Goal: Task Accomplishment & Management: Use online tool/utility

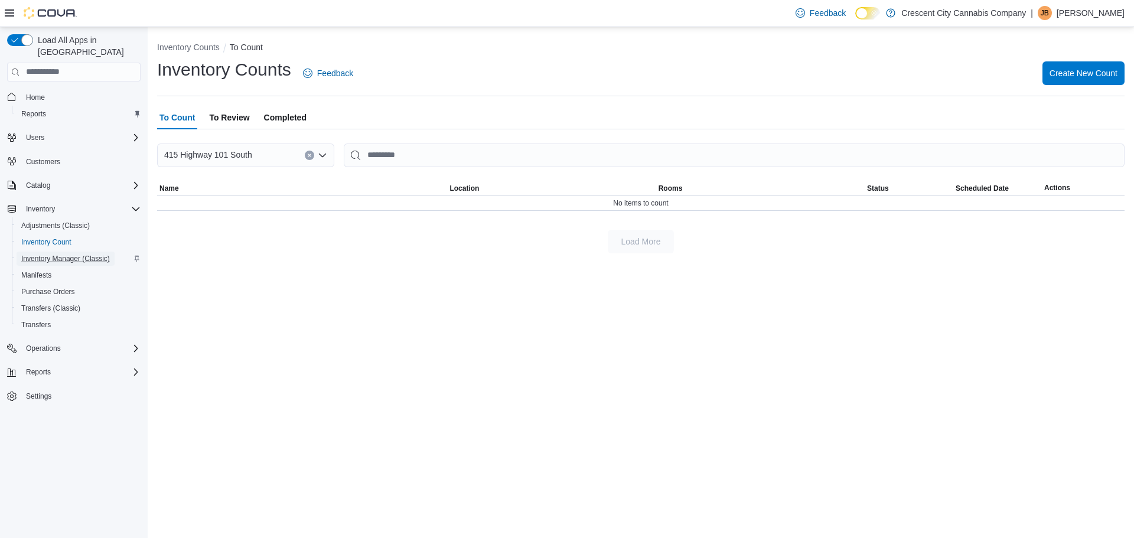
click at [48, 254] on span "Inventory Manager (Classic)" at bounding box center [65, 258] width 89 height 9
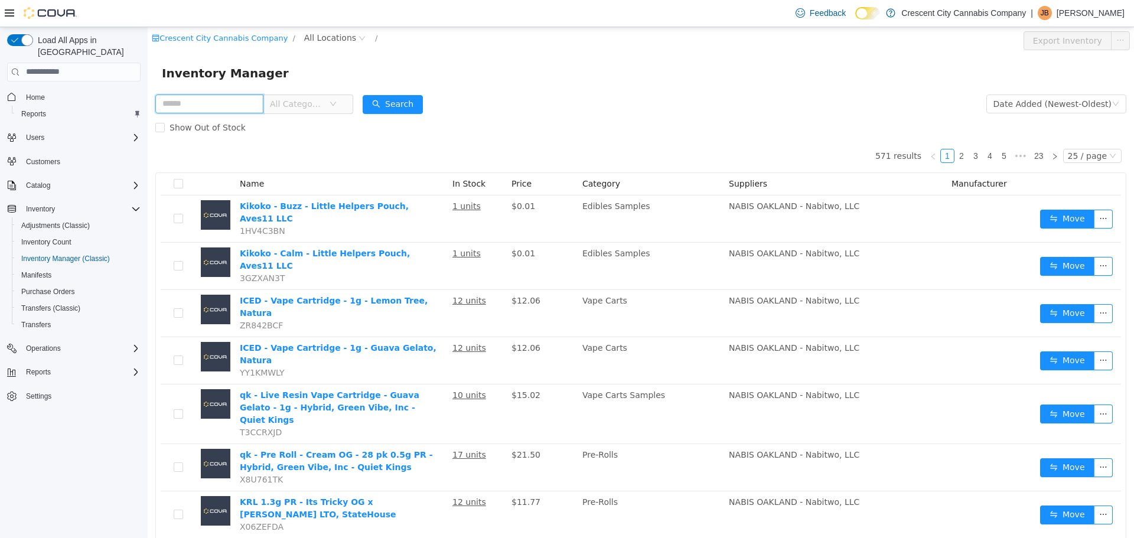
click at [213, 99] on input "text" at bounding box center [209, 103] width 108 height 19
type input "*********"
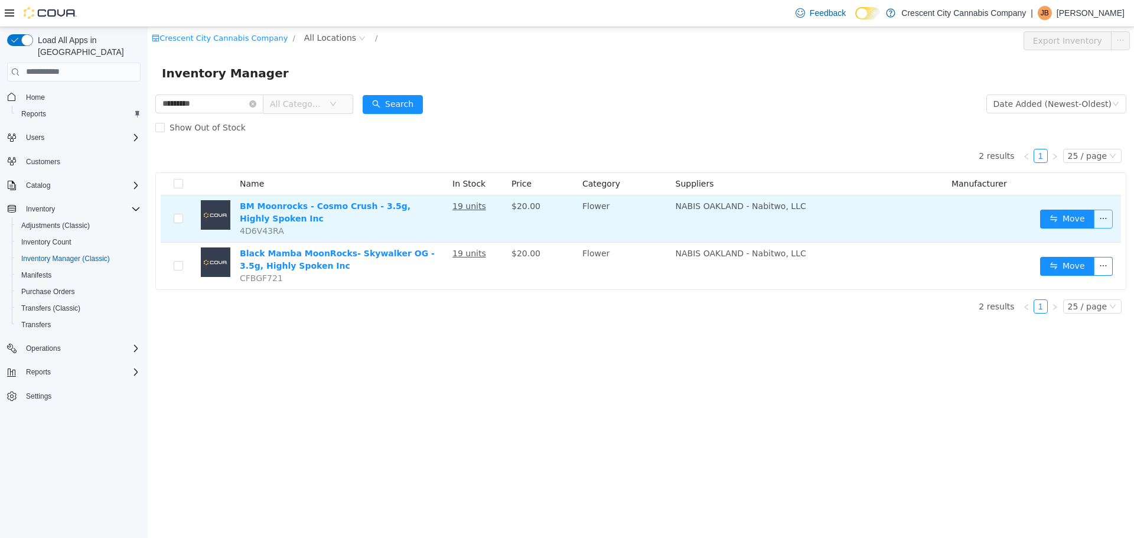
click at [1099, 213] on button "button" at bounding box center [1103, 218] width 19 height 19
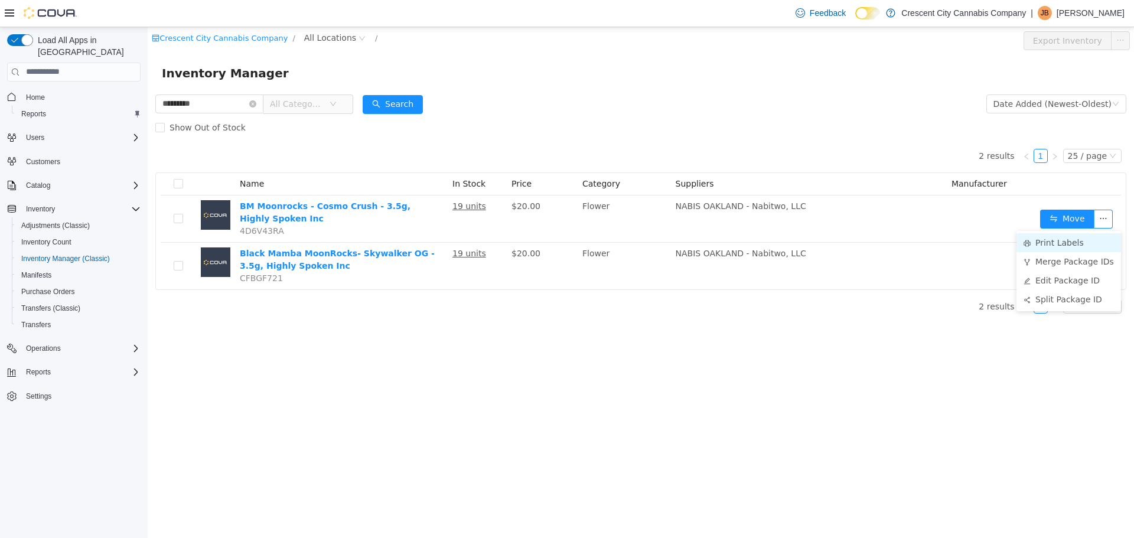
click at [1079, 239] on li "Print Labels" at bounding box center [1069, 242] width 105 height 19
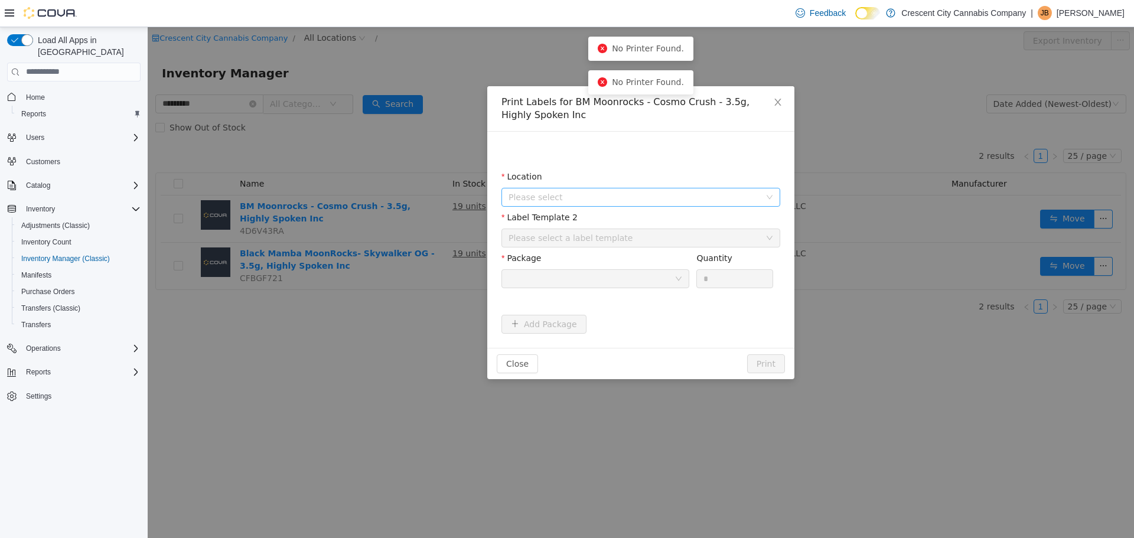
click at [716, 200] on span "Please select" at bounding box center [635, 197] width 252 height 12
click at [702, 253] on li "All Locations 415 Highway 101 South" at bounding box center [641, 252] width 274 height 37
click at [684, 256] on span "415 Highway 101 South" at bounding box center [653, 263] width 249 height 16
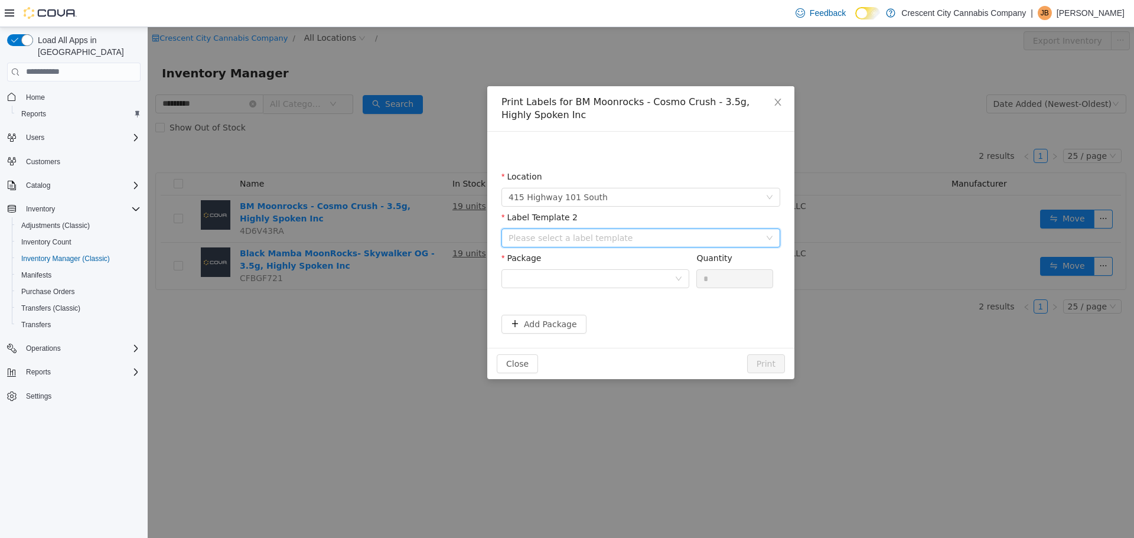
click at [675, 245] on div "Please select a label template" at bounding box center [637, 238] width 257 height 18
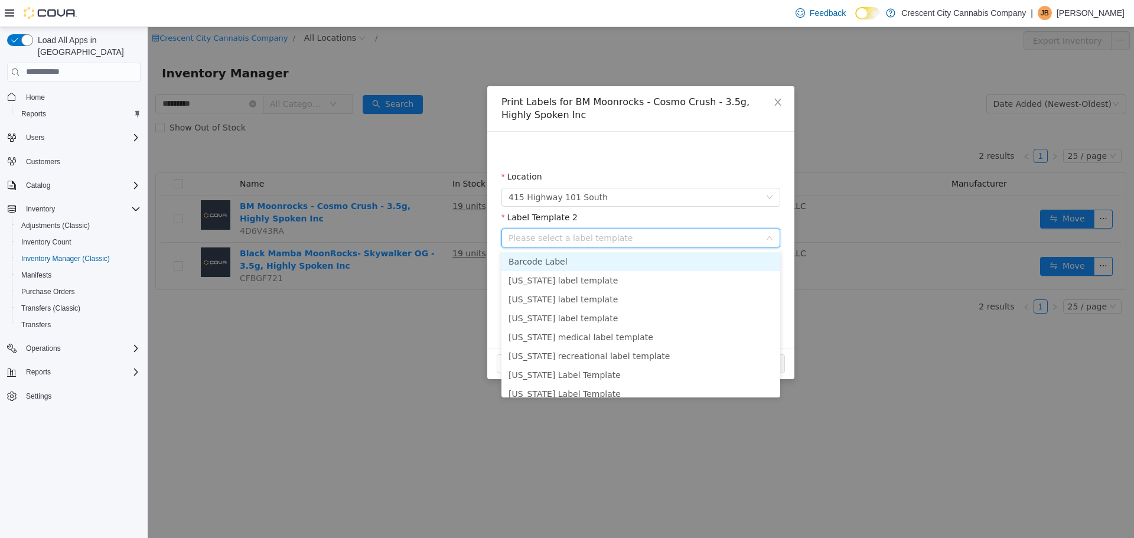
click at [625, 262] on li "Barcode Label" at bounding box center [640, 261] width 279 height 19
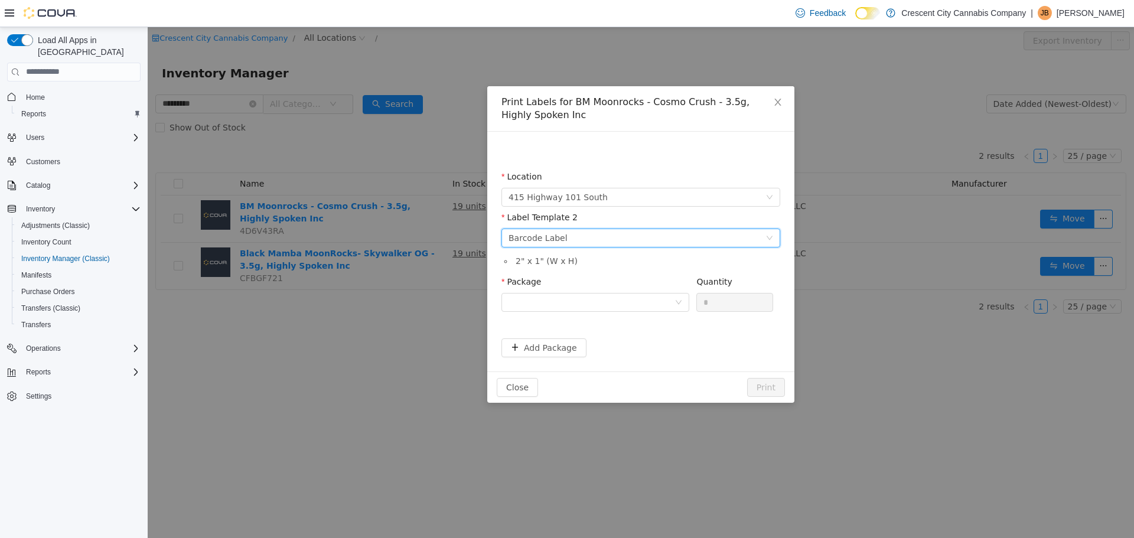
click at [549, 321] on div "Package Quantity *" at bounding box center [640, 300] width 279 height 50
click at [552, 300] on div at bounding box center [592, 302] width 166 height 18
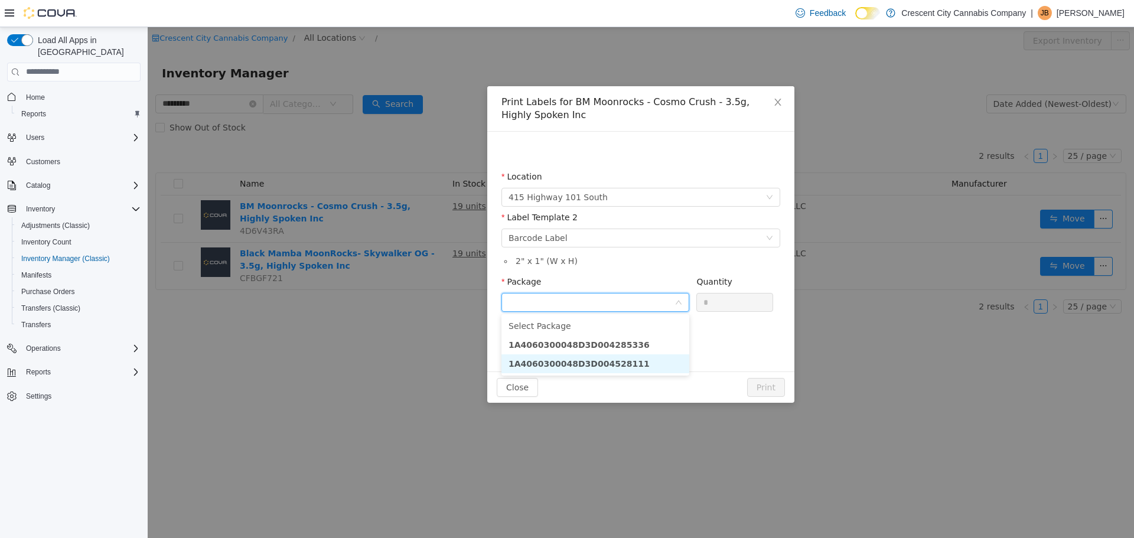
click at [553, 359] on strong "1A4060300048D3D004528111" at bounding box center [579, 363] width 141 height 9
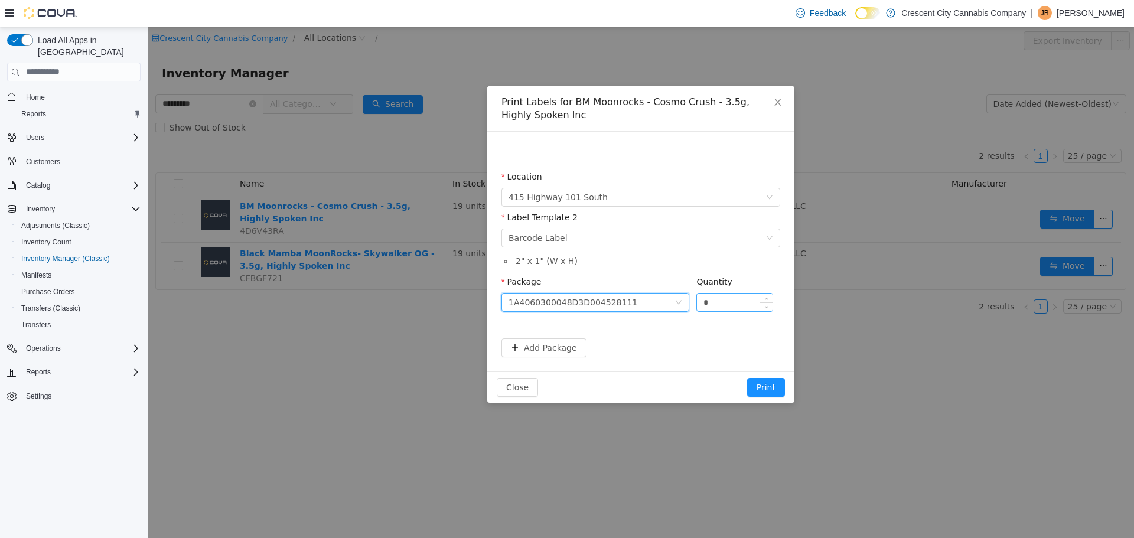
click at [732, 295] on input "*" at bounding box center [735, 302] width 76 height 18
click at [778, 92] on span "Close" at bounding box center [777, 102] width 33 height 33
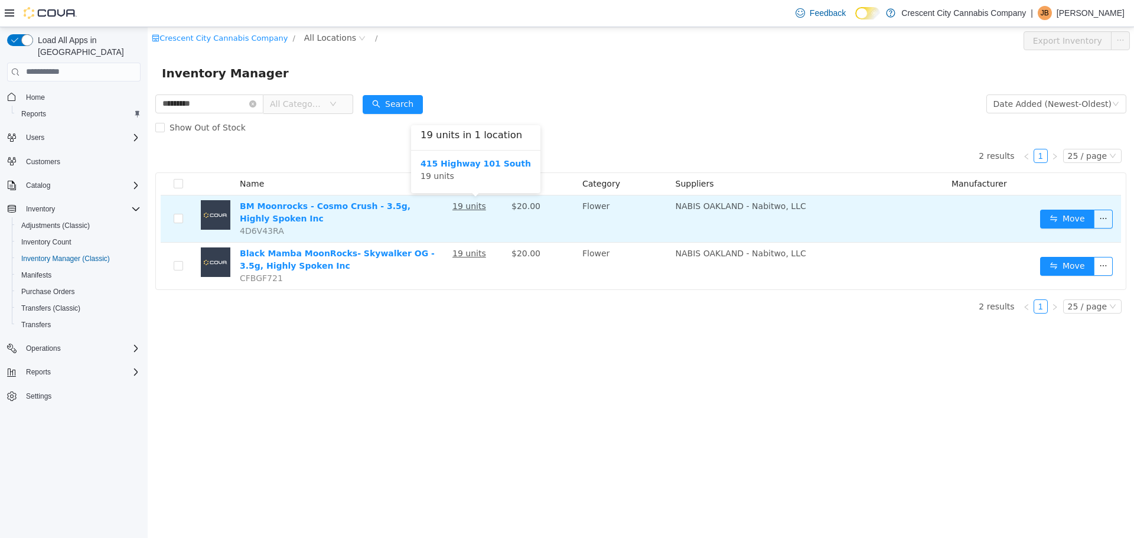
click at [464, 210] on u "19 units" at bounding box center [469, 205] width 34 height 9
click at [410, 211] on link "BM Moonrocks - Cosmo Crush - 3.5g, Highly Spoken Inc" at bounding box center [325, 212] width 171 height 22
click at [1110, 222] on button "button" at bounding box center [1103, 218] width 19 height 19
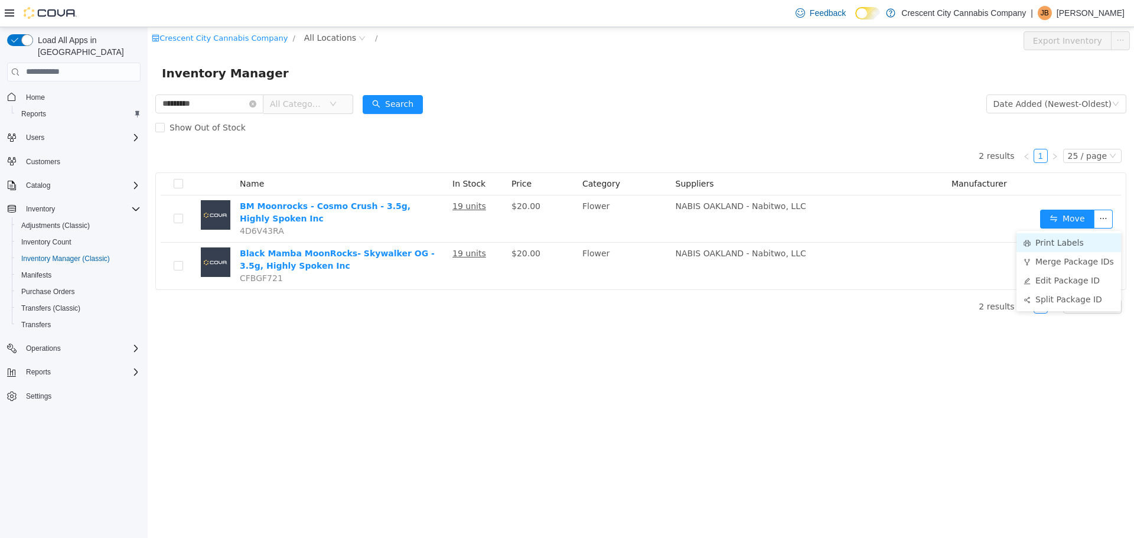
click at [1096, 247] on li "Print Labels" at bounding box center [1069, 242] width 105 height 19
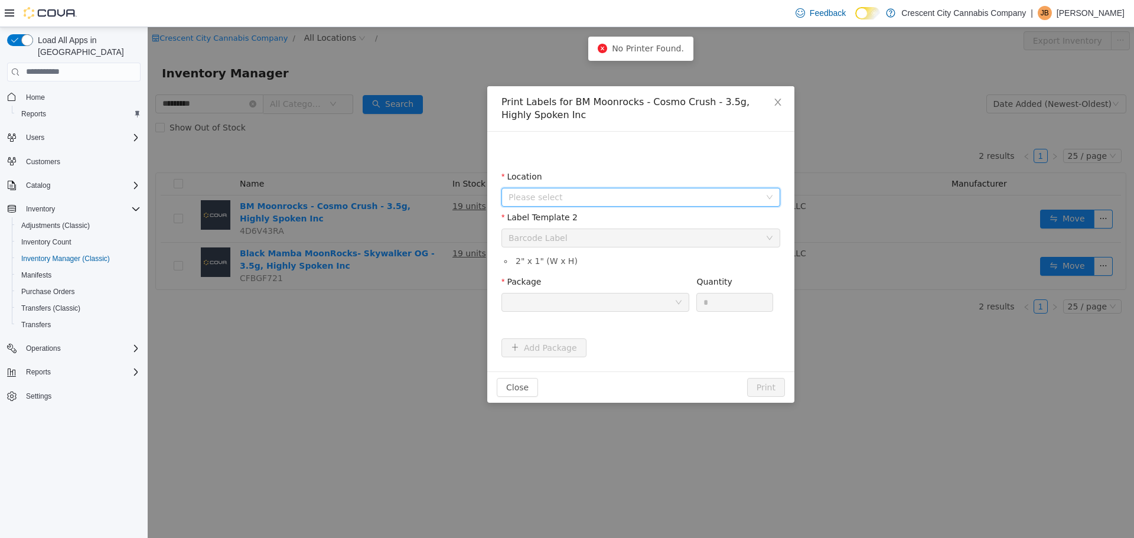
click at [718, 203] on span "Please select" at bounding box center [637, 197] width 257 height 18
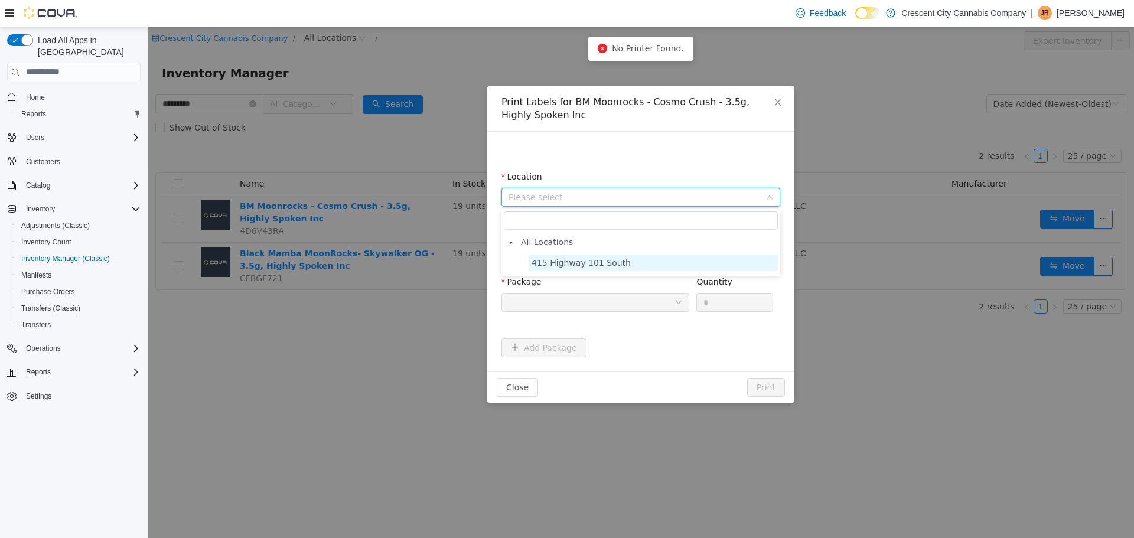
click at [650, 259] on span "415 Highway 101 South" at bounding box center [653, 263] width 249 height 16
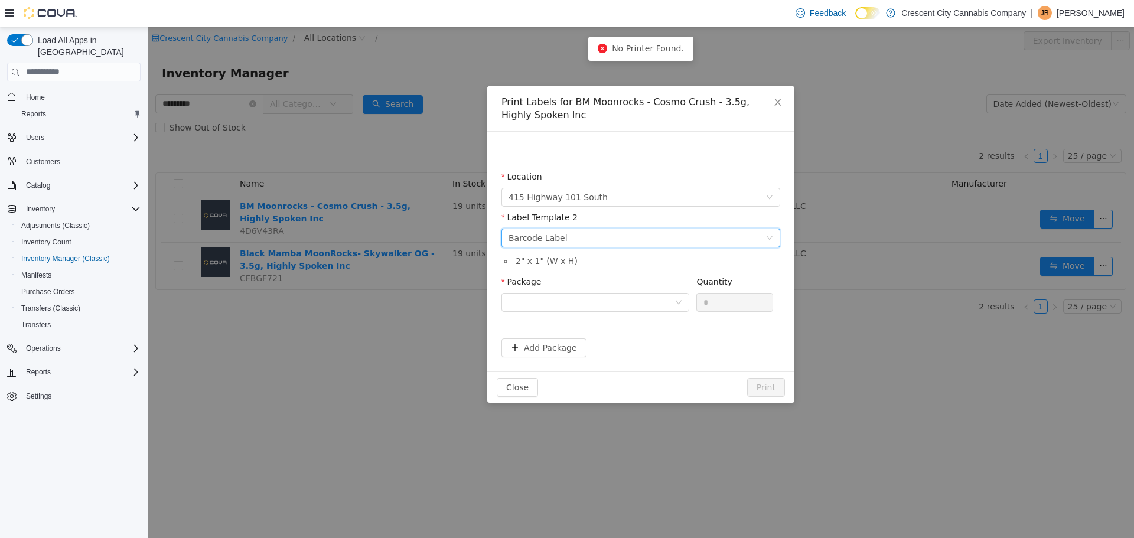
click at [678, 236] on div "Please select a label template Barcode Label" at bounding box center [637, 238] width 257 height 18
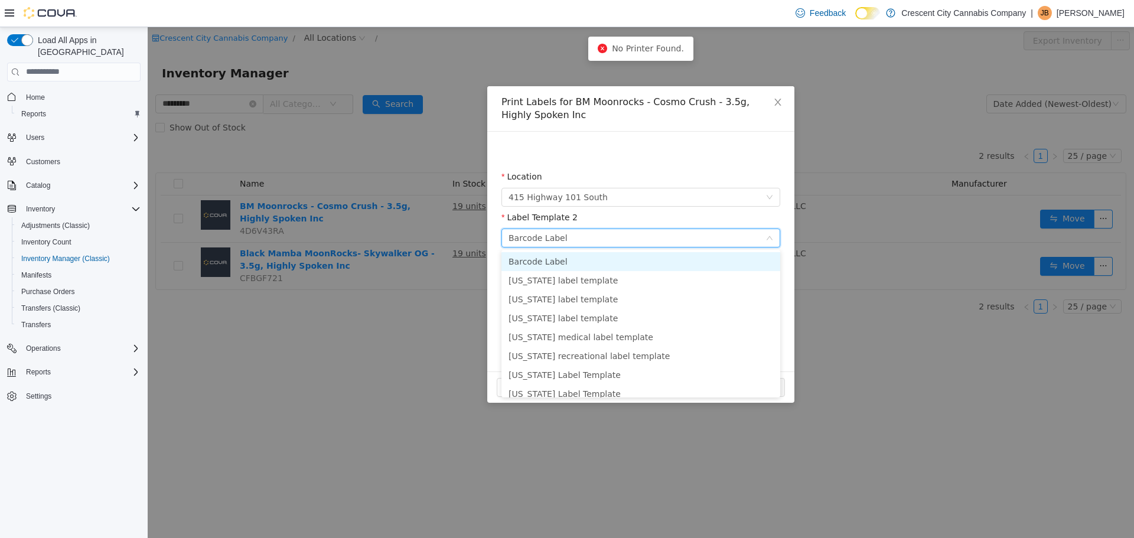
click at [662, 265] on li "Barcode Label" at bounding box center [640, 261] width 279 height 19
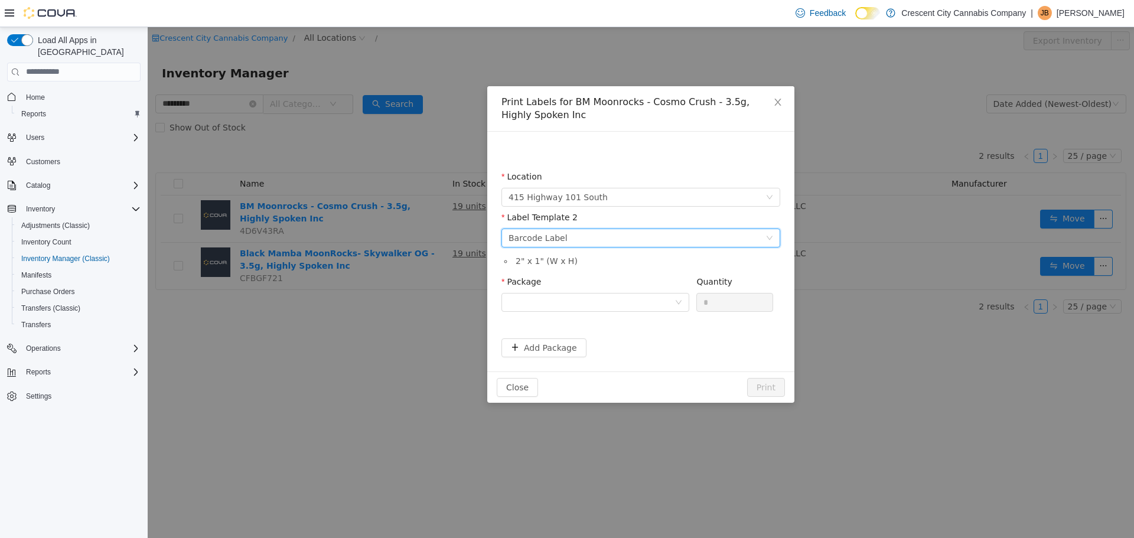
click at [647, 290] on div "Package" at bounding box center [595, 283] width 188 height 17
click at [641, 303] on div at bounding box center [592, 302] width 166 height 18
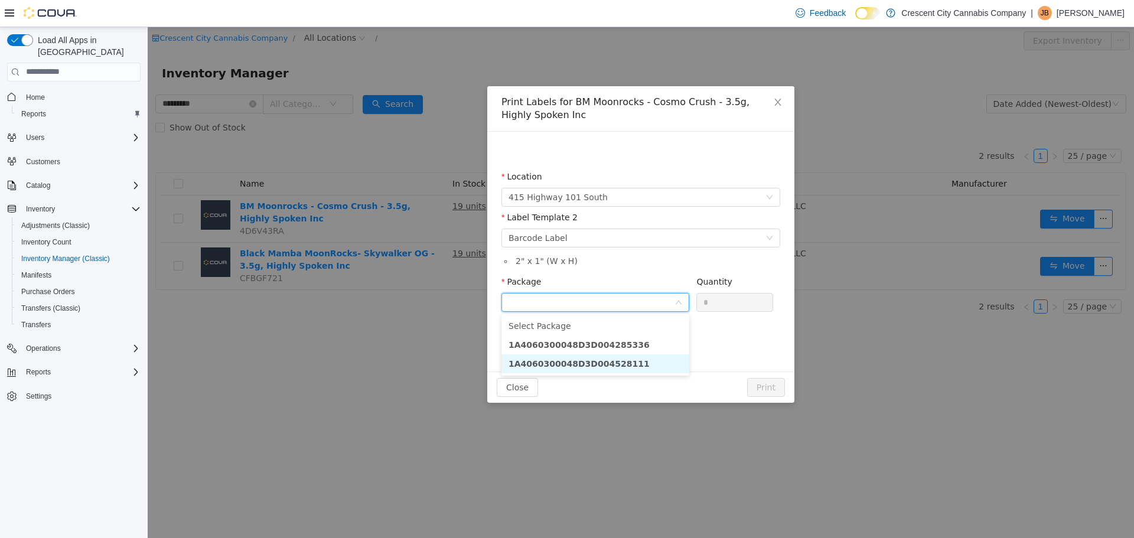
click at [609, 367] on strong "1A4060300048D3D004528111" at bounding box center [579, 363] width 141 height 9
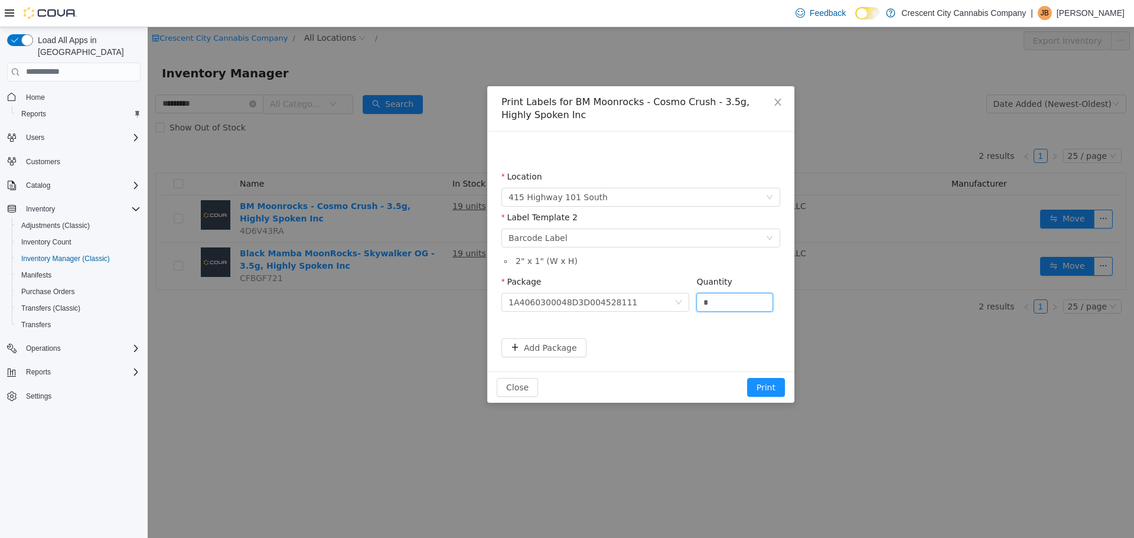
drag, startPoint x: 742, startPoint y: 297, endPoint x: 491, endPoint y: 246, distance: 255.4
click at [492, 246] on div "Location 415 Highway 101 South Label Template 2 Please select a label template …" at bounding box center [640, 251] width 307 height 240
type input "*"
type input "**"
click at [747, 377] on button "Print" at bounding box center [766, 386] width 38 height 19
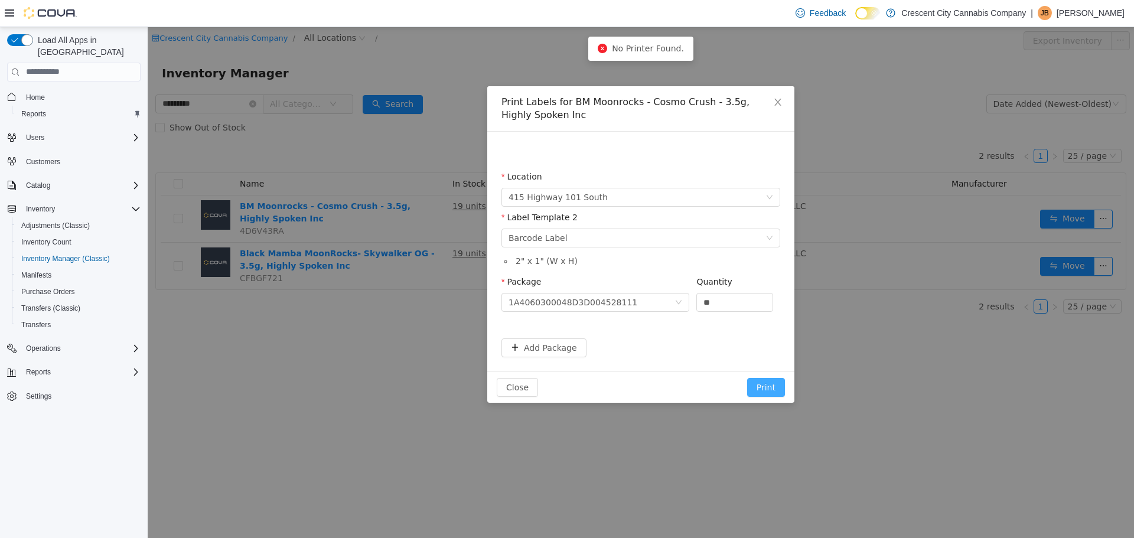
click at [783, 390] on button "Print" at bounding box center [766, 386] width 38 height 19
click at [773, 381] on button "Print" at bounding box center [766, 386] width 38 height 19
click at [773, 389] on button "Print" at bounding box center [766, 386] width 38 height 19
click at [778, 385] on button "Print" at bounding box center [766, 386] width 38 height 19
click at [781, 101] on icon "icon: close" at bounding box center [777, 101] width 9 height 9
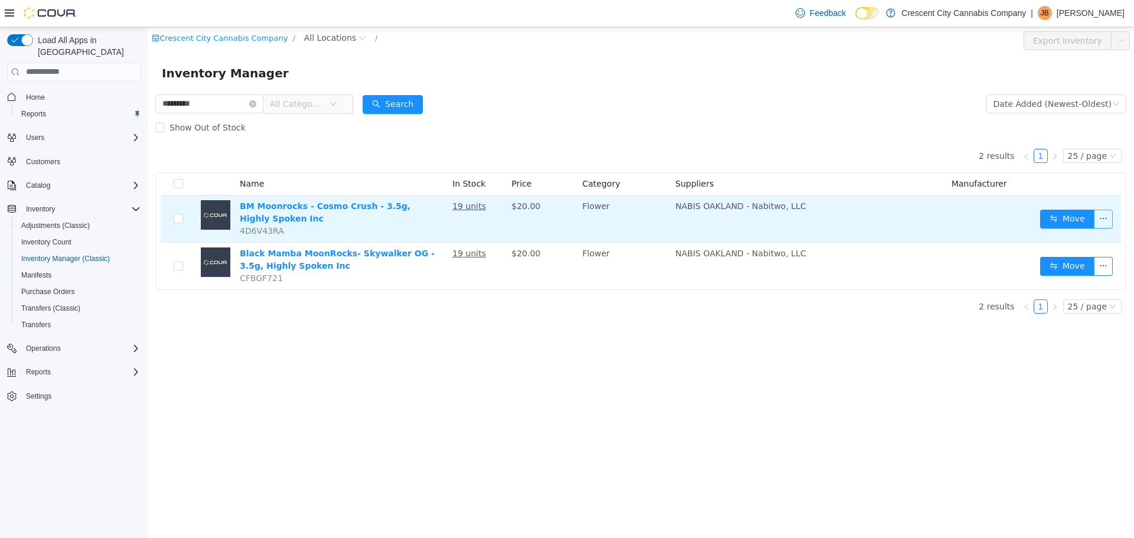
click at [1105, 226] on button "button" at bounding box center [1103, 218] width 19 height 19
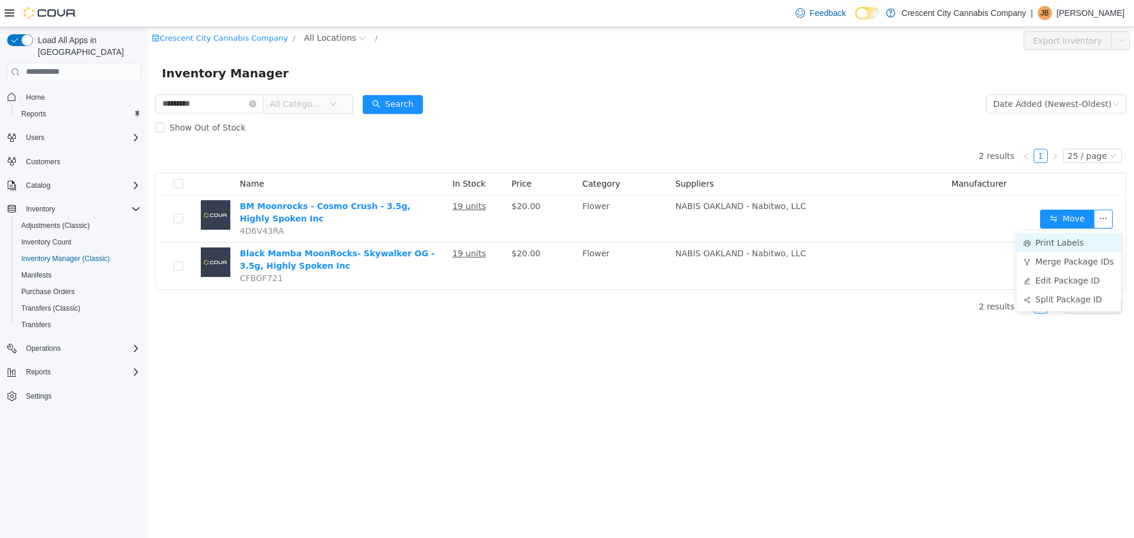
click at [1092, 246] on li "Print Labels" at bounding box center [1069, 242] width 105 height 19
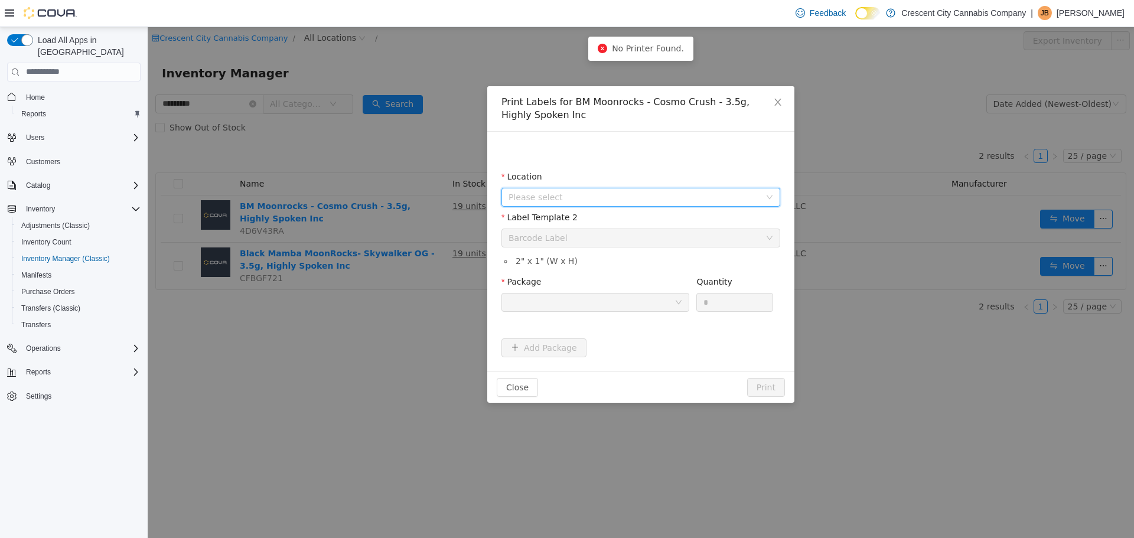
click at [646, 197] on span "Please select" at bounding box center [635, 197] width 252 height 12
click at [649, 254] on li "All Locations 415 Highway 101 South" at bounding box center [641, 252] width 274 height 37
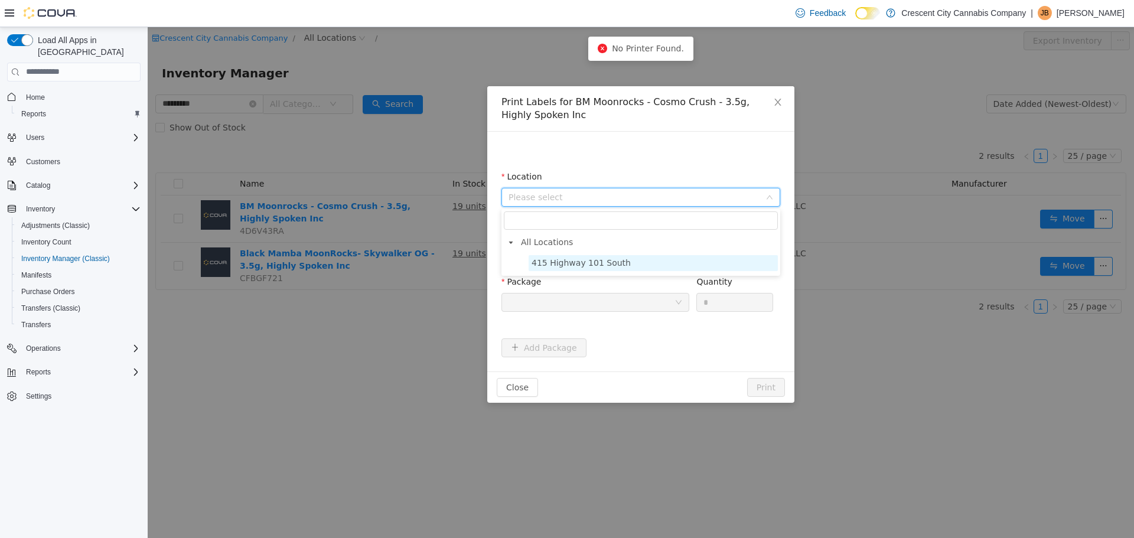
click at [654, 258] on span "415 Highway 101 South" at bounding box center [653, 263] width 249 height 16
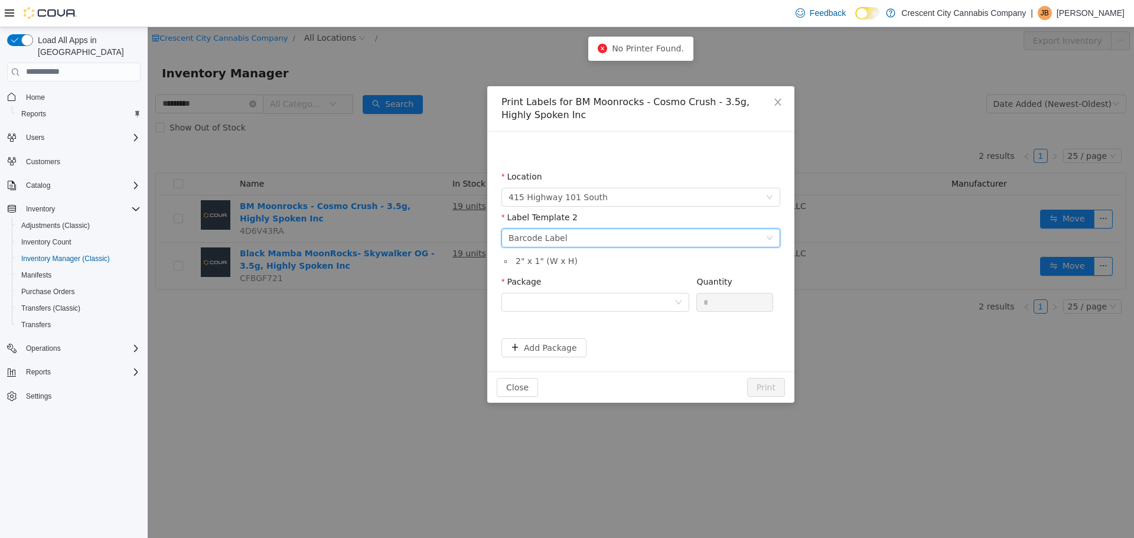
click at [664, 237] on div "Please select a label template Barcode Label" at bounding box center [637, 238] width 257 height 18
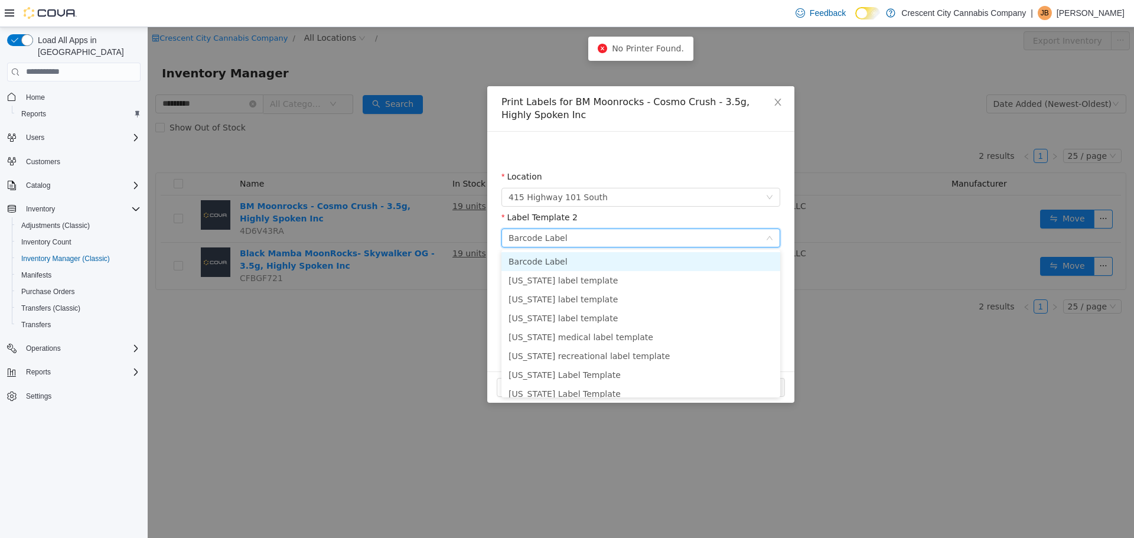
click at [662, 263] on li "Barcode Label" at bounding box center [640, 261] width 279 height 19
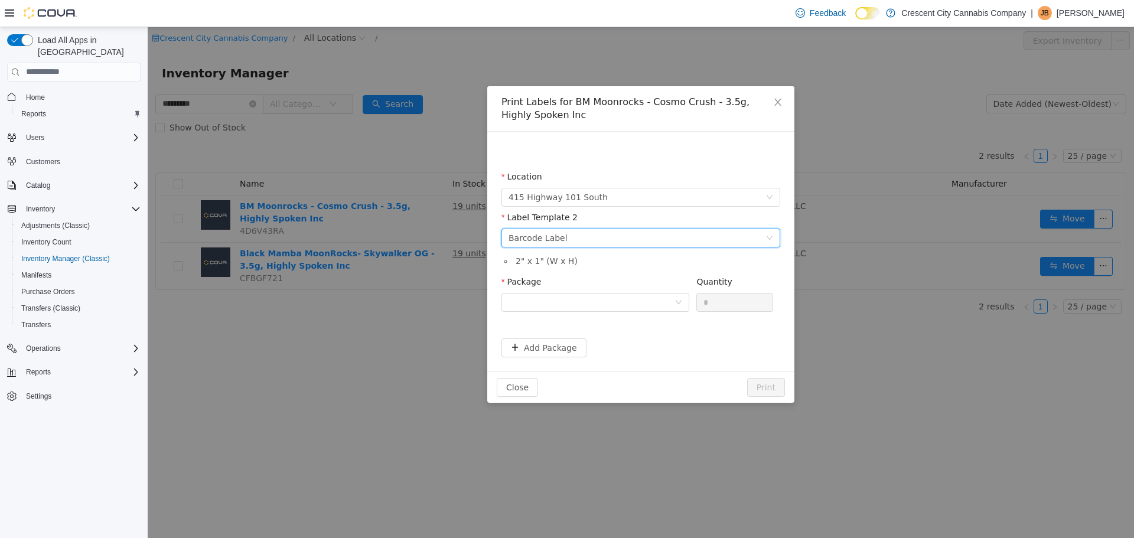
click at [662, 290] on div "Package" at bounding box center [595, 283] width 188 height 17
click at [666, 295] on div at bounding box center [592, 302] width 166 height 18
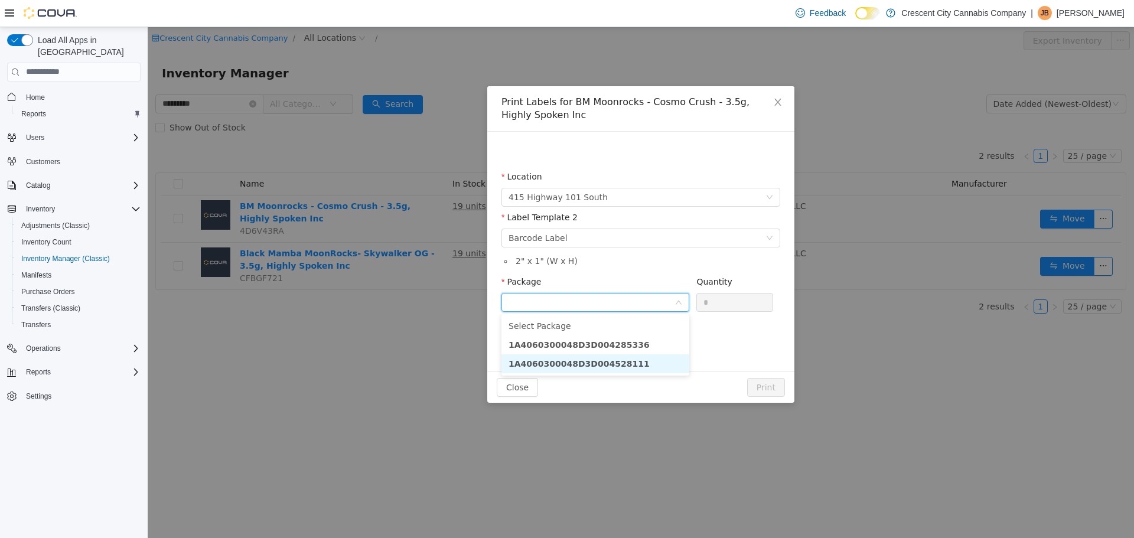
click at [662, 363] on li "1A4060300048D3D004528111" at bounding box center [595, 363] width 188 height 19
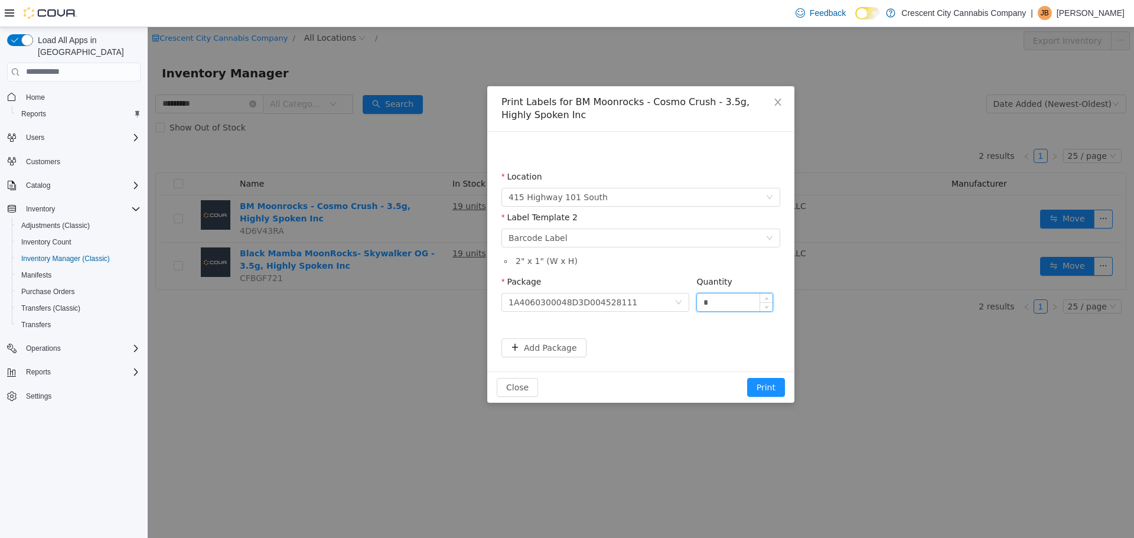
click at [723, 301] on input "*" at bounding box center [735, 302] width 76 height 18
type input "**"
click at [747, 377] on button "Print" at bounding box center [766, 386] width 38 height 19
click at [770, 382] on button "Print" at bounding box center [766, 386] width 38 height 19
drag, startPoint x: 669, startPoint y: 82, endPoint x: 645, endPoint y: 58, distance: 33.8
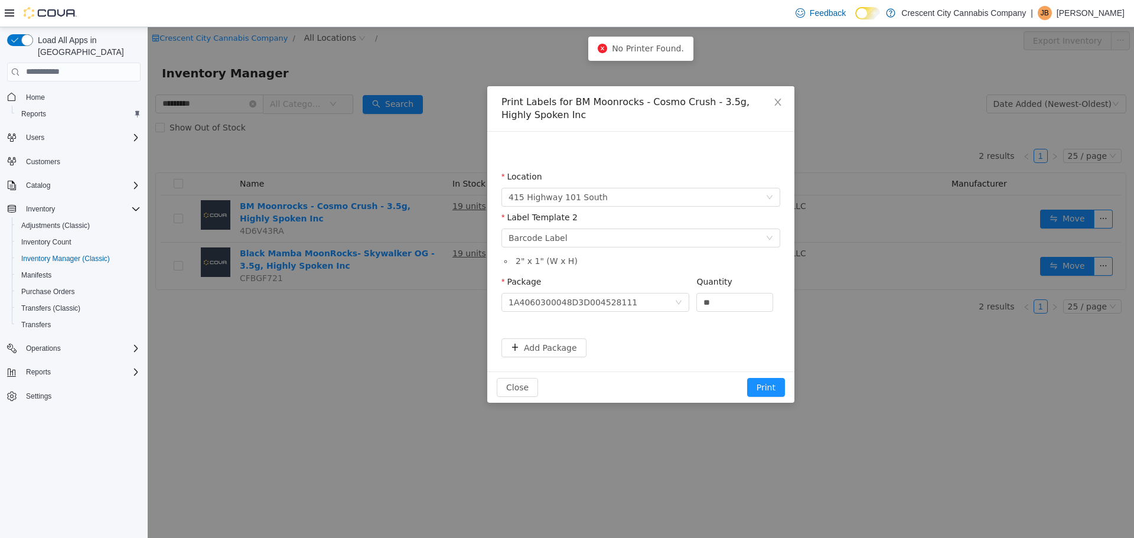
click at [649, 58] on div "No Printer Found." at bounding box center [640, 48] width 105 height 24
click at [641, 53] on span "No Printer Found." at bounding box center [648, 47] width 72 height 9
drag, startPoint x: 620, startPoint y: 55, endPoint x: 613, endPoint y: 55, distance: 7.1
click at [613, 55] on div "No Printer Found." at bounding box center [640, 48] width 105 height 24
click at [611, 55] on div "No Printer Found." at bounding box center [640, 48] width 105 height 24
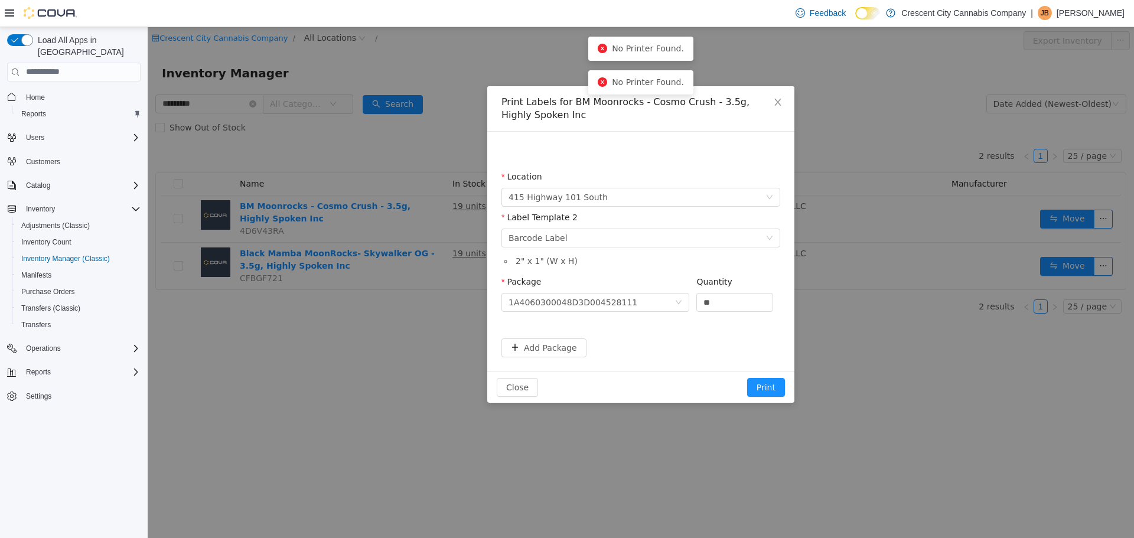
click at [605, 55] on div "No Printer Found." at bounding box center [640, 48] width 105 height 24
click at [607, 50] on icon "icon: close-circle" at bounding box center [602, 47] width 9 height 9
click at [568, 55] on div "Print Labels for BM Moonrocks - Cosmo Crush - 3.5g, Highly Spoken Inc Location …" at bounding box center [641, 282] width 986 height 511
drag, startPoint x: 963, startPoint y: 337, endPoint x: 975, endPoint y: 405, distance: 69.0
click at [975, 405] on div "Print Labels for BM Moonrocks - Cosmo Crush - 3.5g, Highly Spoken Inc Location …" at bounding box center [641, 282] width 986 height 511
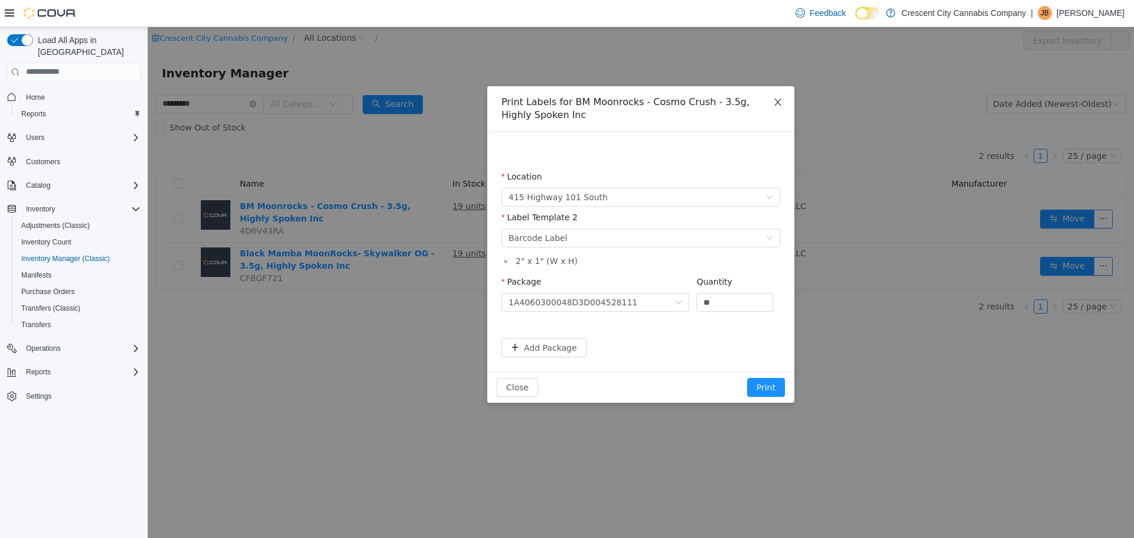
drag, startPoint x: 781, startPoint y: 97, endPoint x: 781, endPoint y: 105, distance: 7.7
click at [781, 102] on span "Close" at bounding box center [777, 102] width 33 height 33
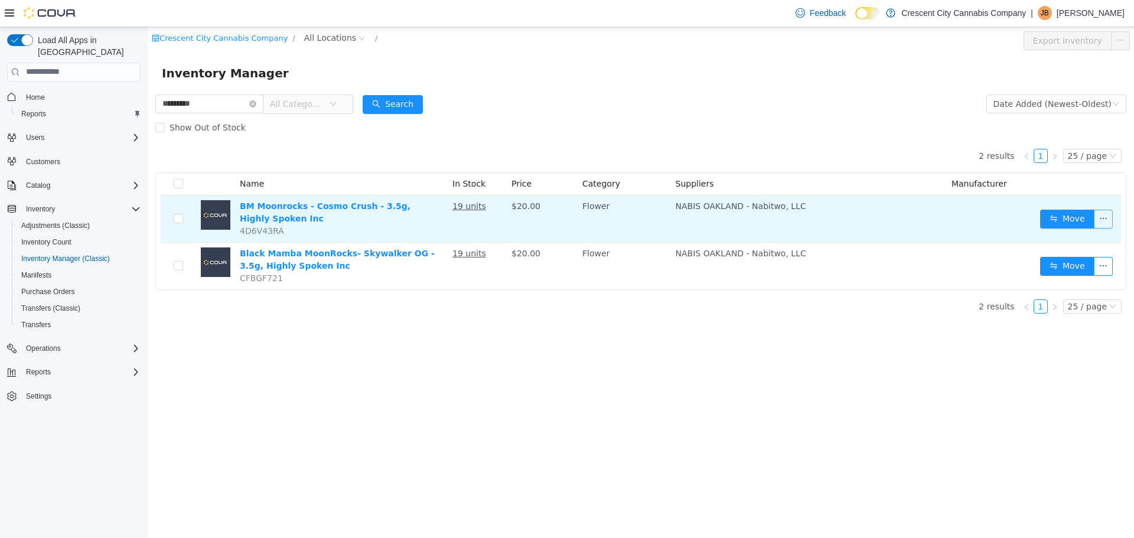
click at [1105, 218] on button "button" at bounding box center [1103, 218] width 19 height 19
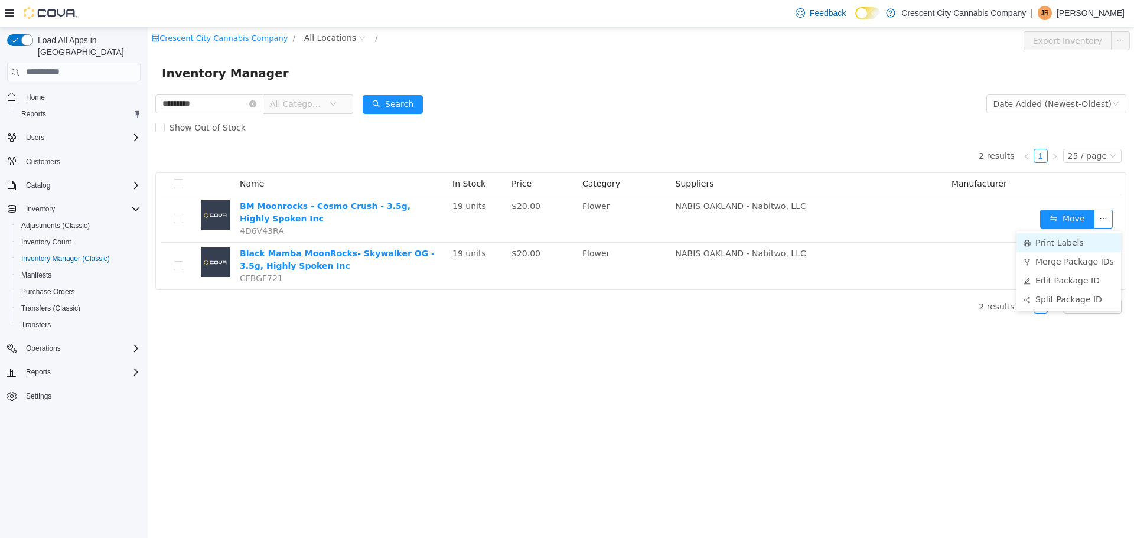
click at [1082, 242] on li "Print Labels" at bounding box center [1069, 242] width 105 height 19
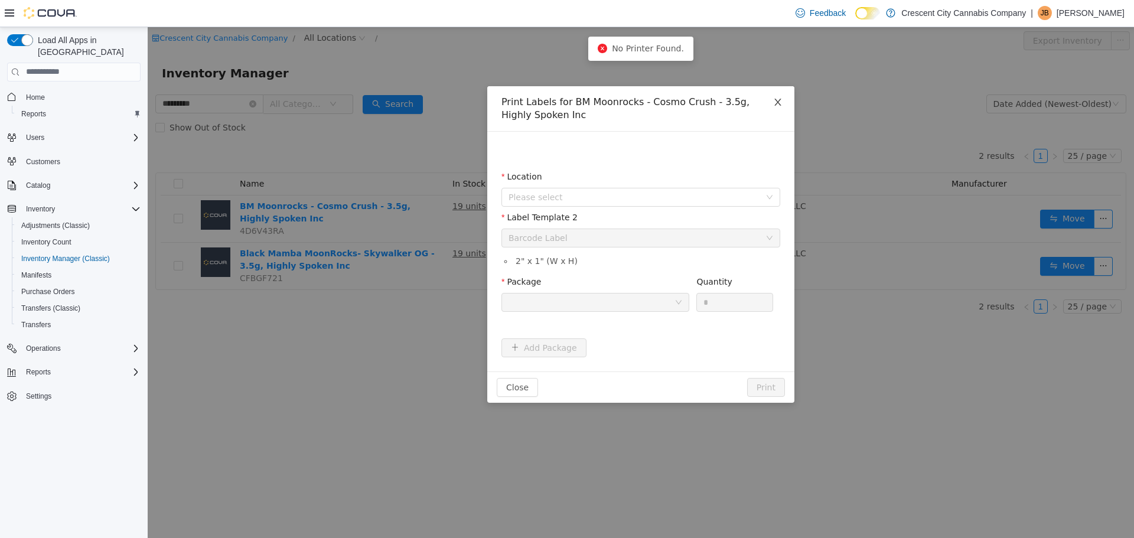
click at [778, 107] on span "Close" at bounding box center [777, 102] width 33 height 33
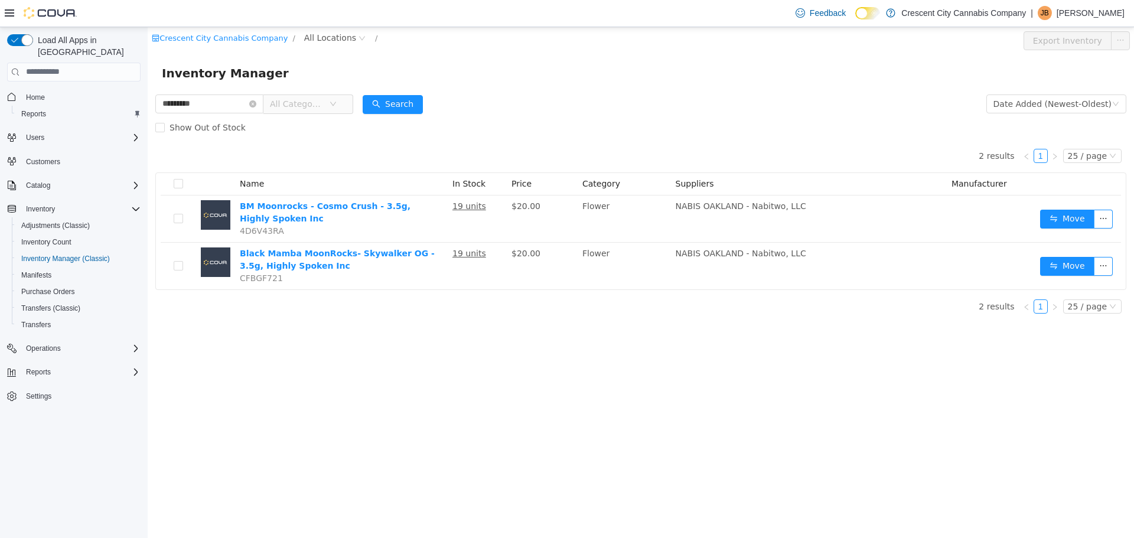
drag, startPoint x: 278, startPoint y: 388, endPoint x: 157, endPoint y: 341, distance: 129.8
click at [157, 341] on div "Crescent City Cannabis Company / All Locations / Export Inventory Inventory Man…" at bounding box center [641, 282] width 986 height 511
click at [52, 389] on link "Settings" at bounding box center [38, 396] width 35 height 14
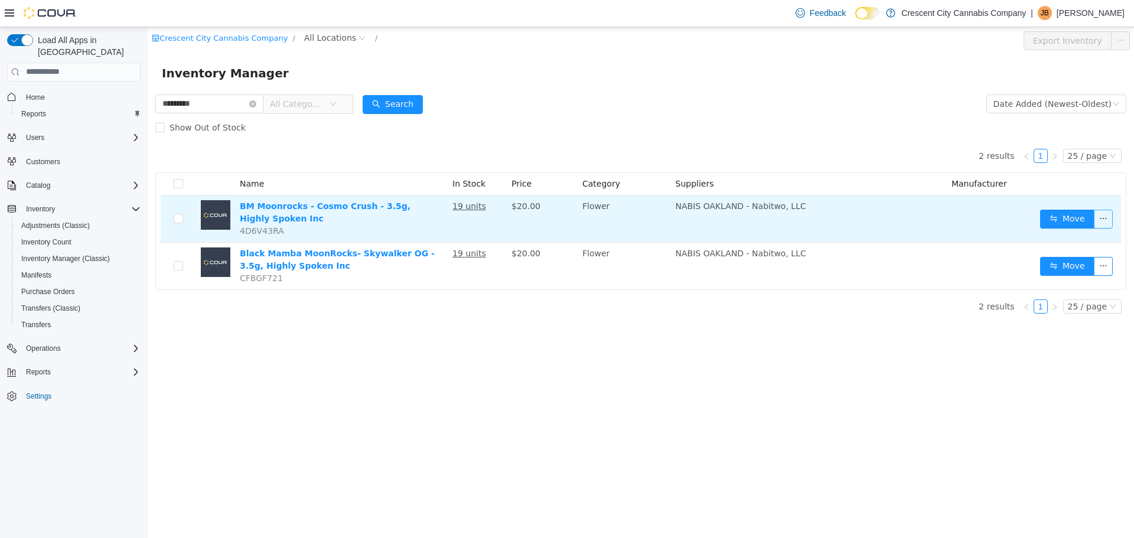
click at [1102, 222] on button "button" at bounding box center [1103, 218] width 19 height 19
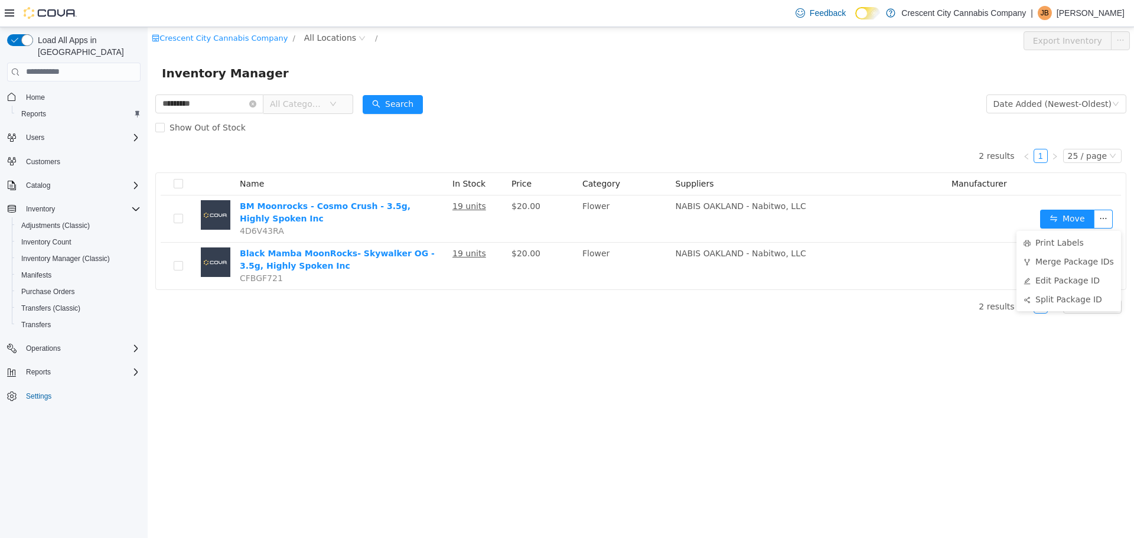
click at [992, 351] on div "Crescent City Cannabis Company / All Locations / Export Inventory Inventory Man…" at bounding box center [641, 282] width 986 height 511
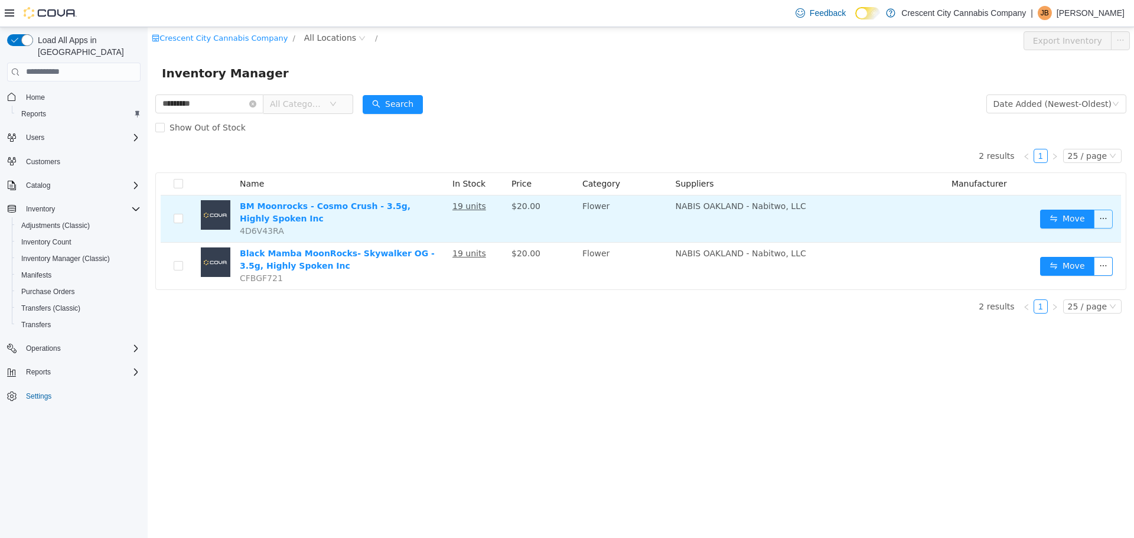
click at [1105, 213] on button "button" at bounding box center [1103, 218] width 19 height 19
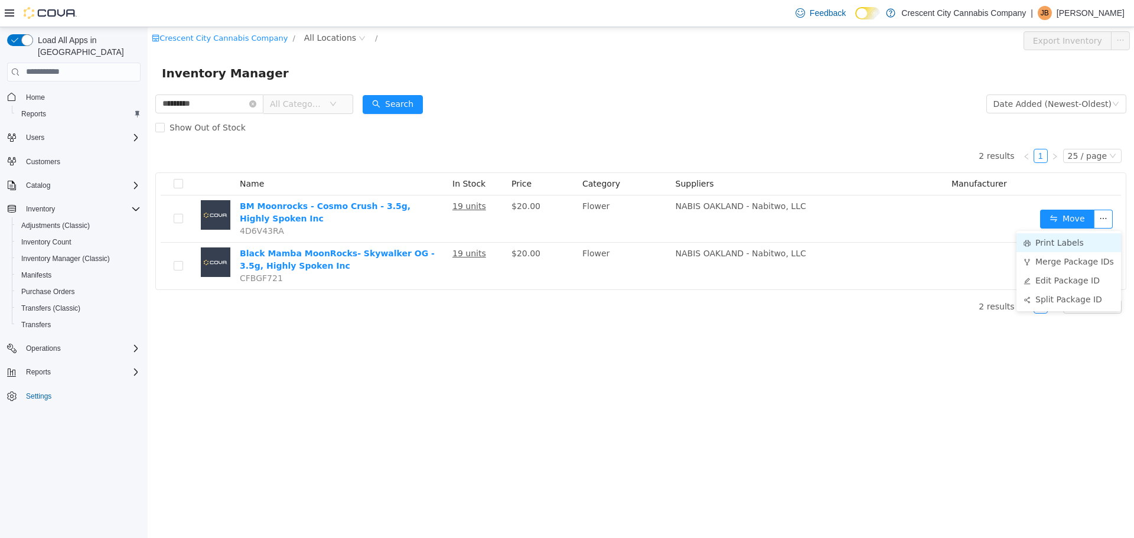
click at [1080, 240] on li "Print Labels" at bounding box center [1069, 242] width 105 height 19
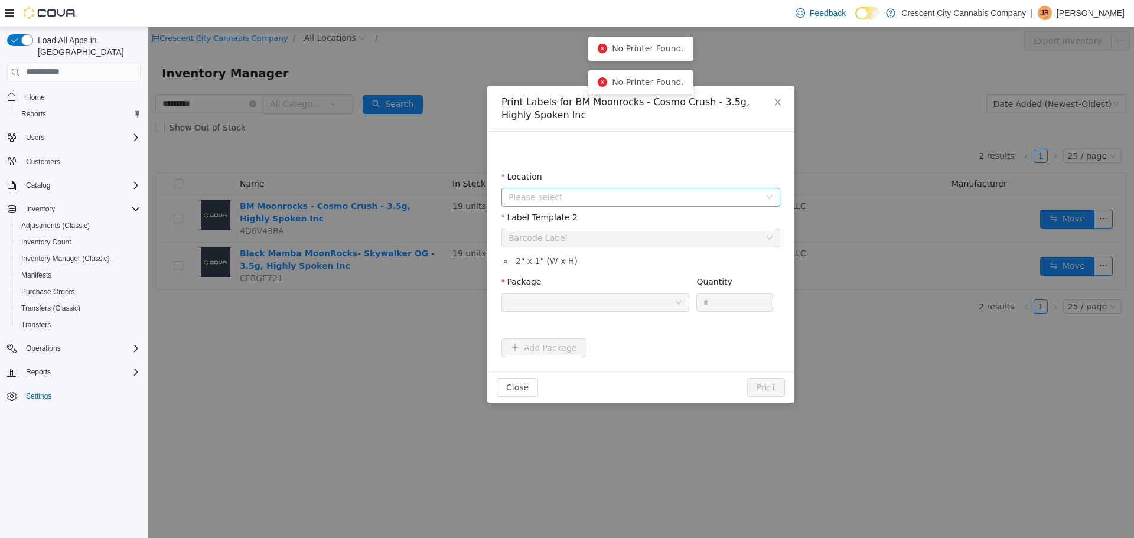
click at [706, 192] on span "Please select" at bounding box center [635, 197] width 252 height 12
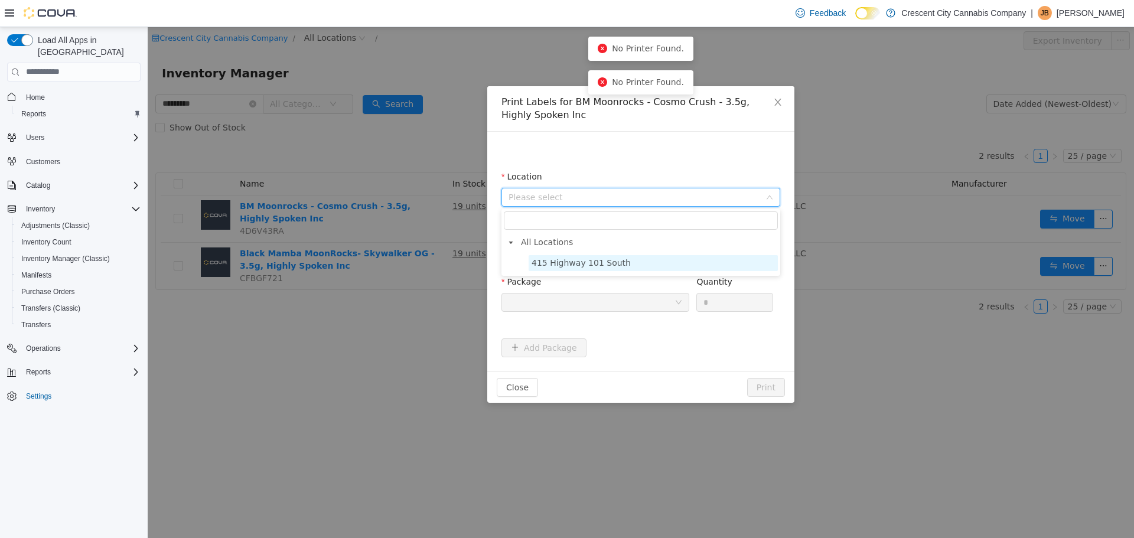
click at [672, 259] on span "415 Highway 101 South" at bounding box center [653, 263] width 249 height 16
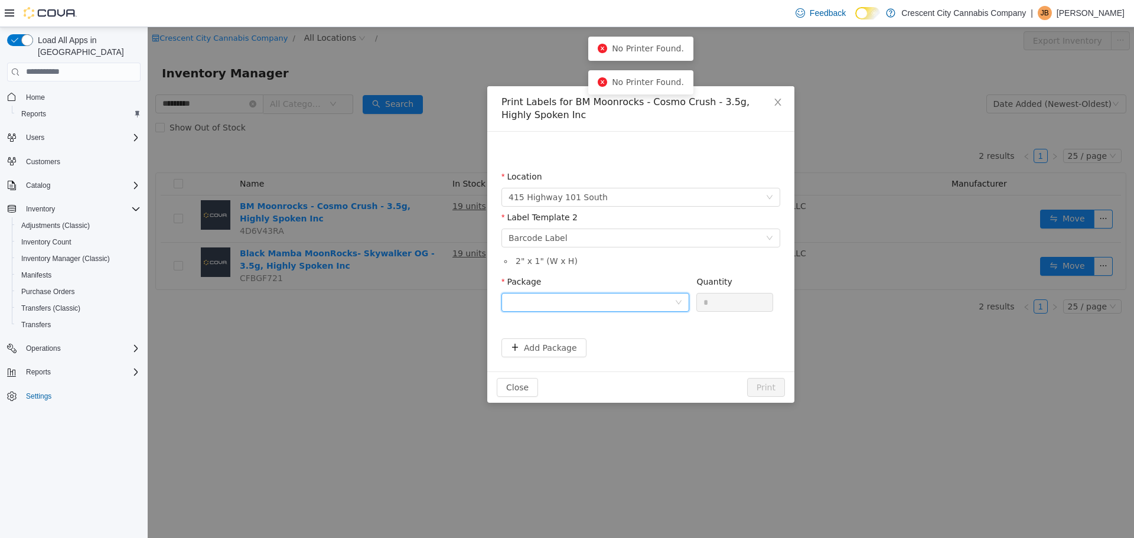
click at [670, 304] on div at bounding box center [592, 302] width 166 height 18
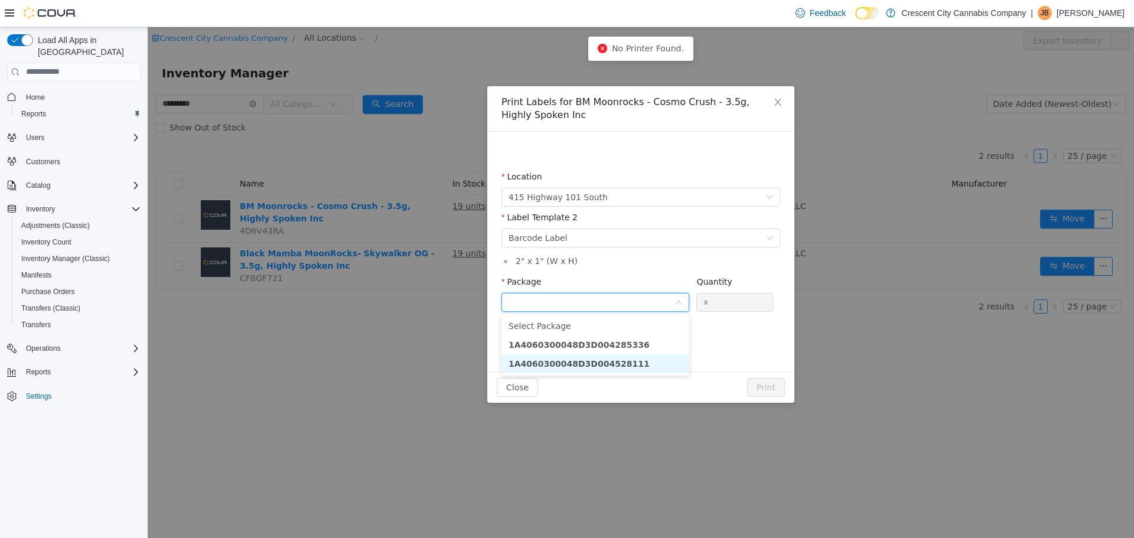
click at [640, 364] on li "1A4060300048D3D004528111" at bounding box center [595, 363] width 188 height 19
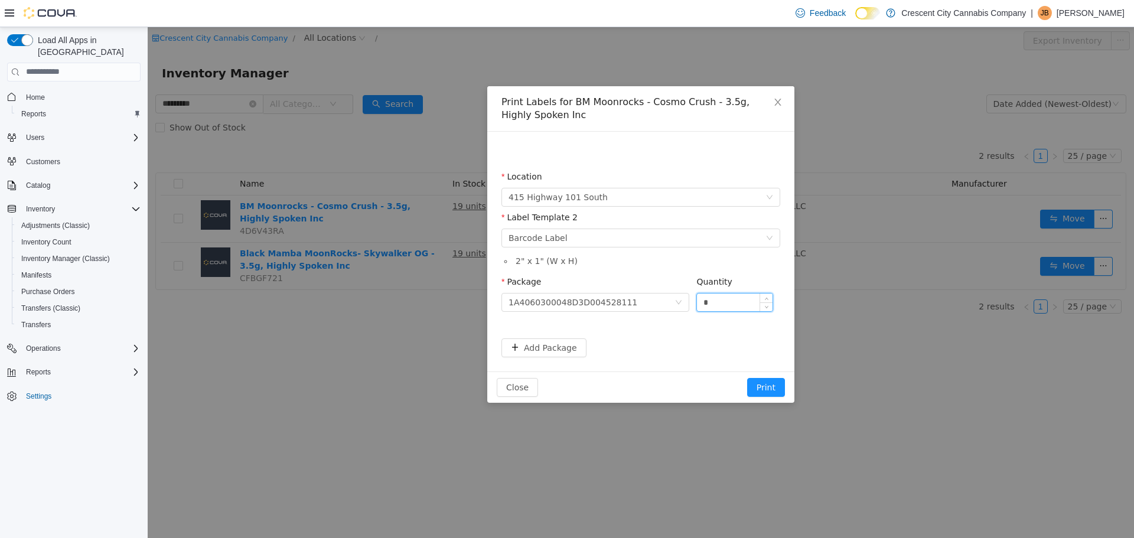
click at [730, 308] on input "*" at bounding box center [735, 302] width 76 height 18
type input "**"
click at [760, 382] on button "Print" at bounding box center [766, 386] width 38 height 19
click at [778, 96] on span "Close" at bounding box center [777, 102] width 33 height 33
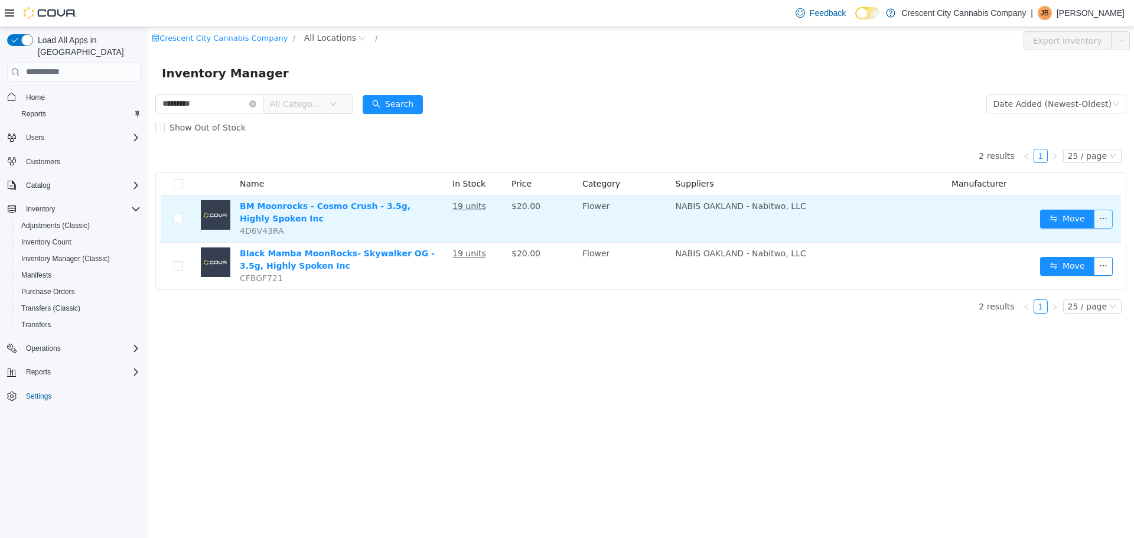
click at [1106, 213] on button "button" at bounding box center [1103, 218] width 19 height 19
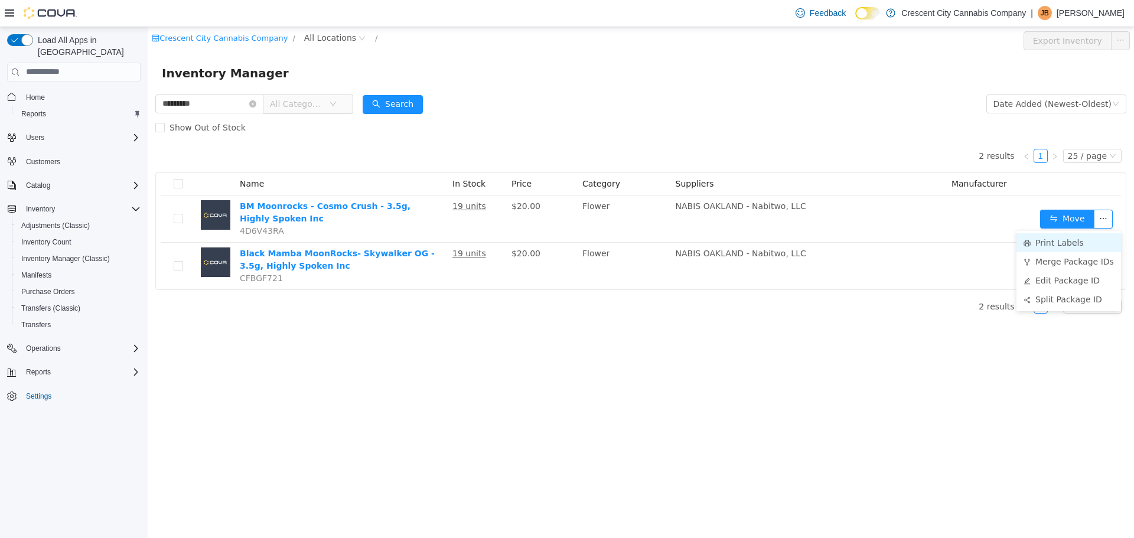
click at [1089, 240] on li "Print Labels" at bounding box center [1069, 242] width 105 height 19
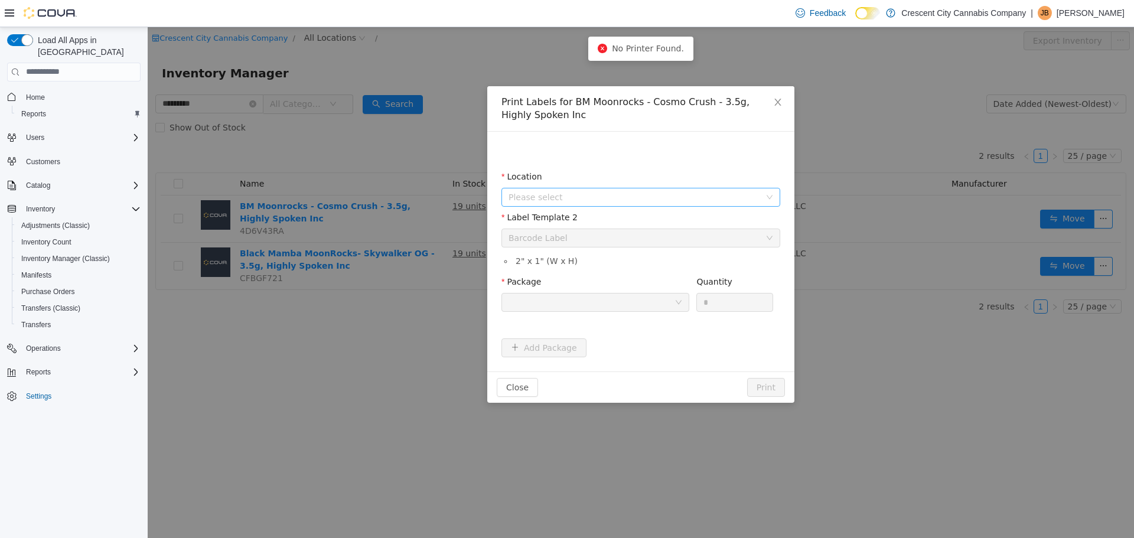
click at [705, 200] on span "Please select" at bounding box center [635, 197] width 252 height 12
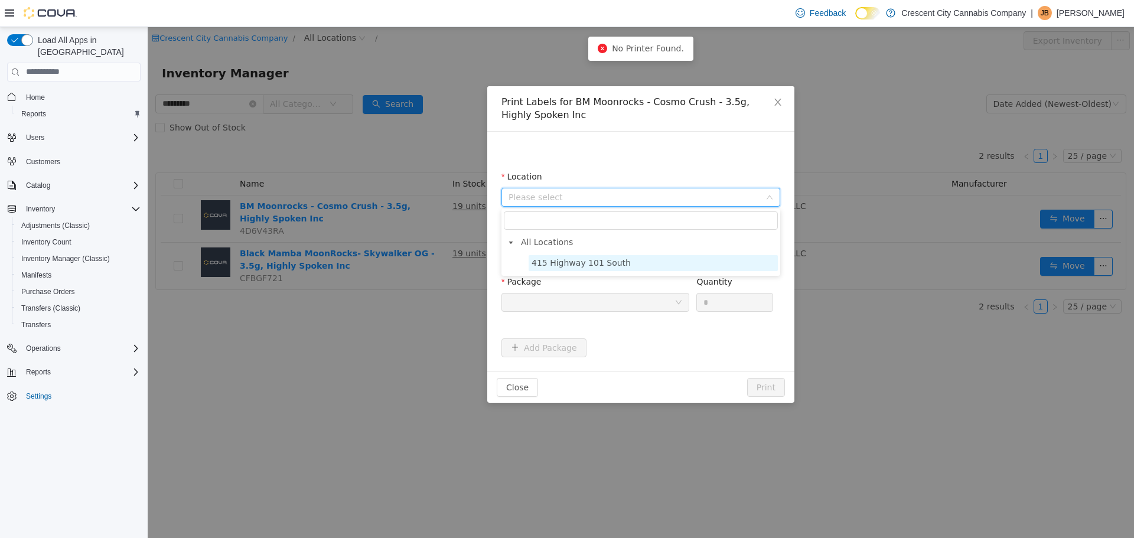
click at [650, 268] on span "415 Highway 101 South" at bounding box center [653, 263] width 249 height 16
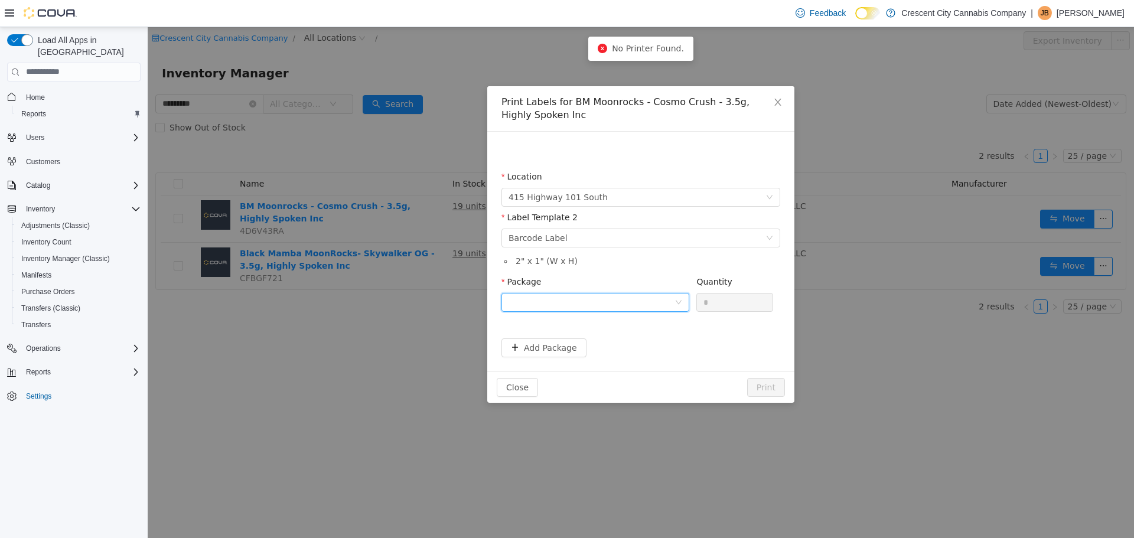
click at [651, 303] on div at bounding box center [592, 302] width 166 height 18
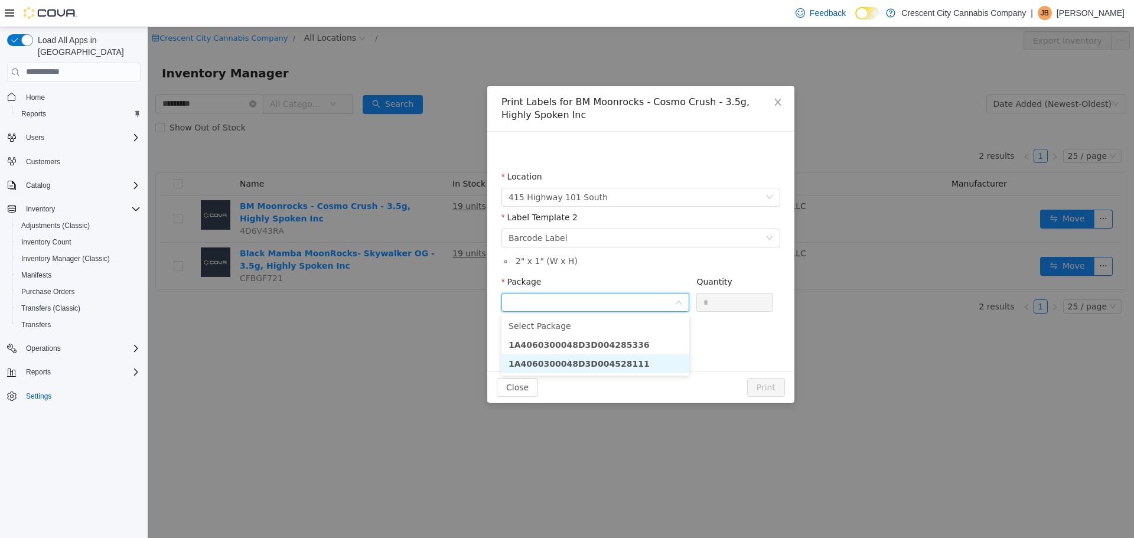
click at [632, 360] on li "1A4060300048D3D004528111" at bounding box center [595, 363] width 188 height 19
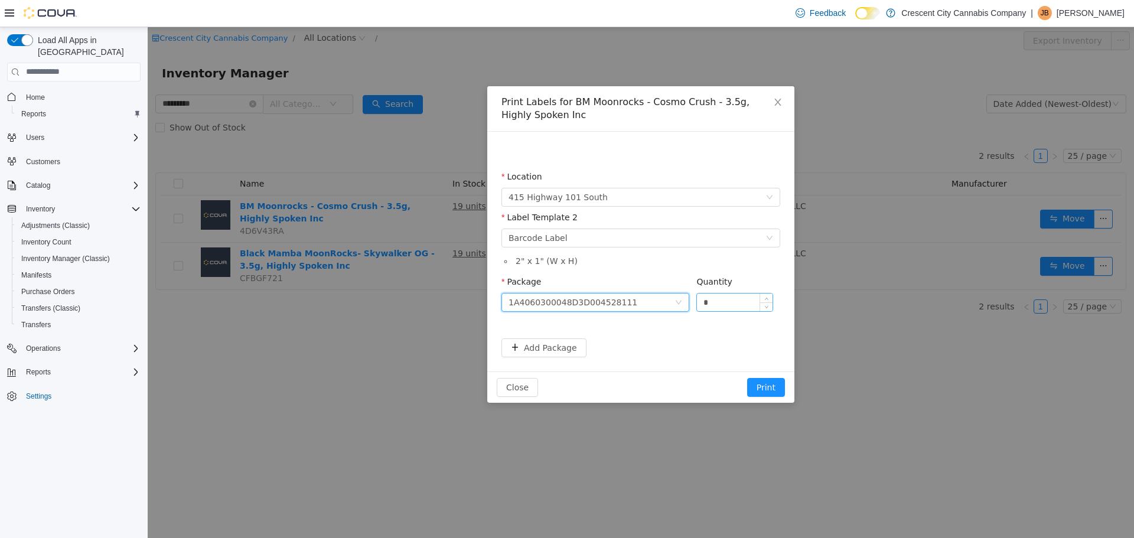
click at [737, 298] on input "*" at bounding box center [735, 302] width 76 height 18
type input "**"
click at [771, 386] on button "Print" at bounding box center [766, 386] width 38 height 19
drag, startPoint x: 677, startPoint y: 47, endPoint x: 908, endPoint y: 86, distance: 234.2
click at [908, 86] on div "Print Labels for BM Moonrocks - Cosmo Crush - 3.5g, Highly Spoken Inc Location …" at bounding box center [641, 282] width 986 height 511
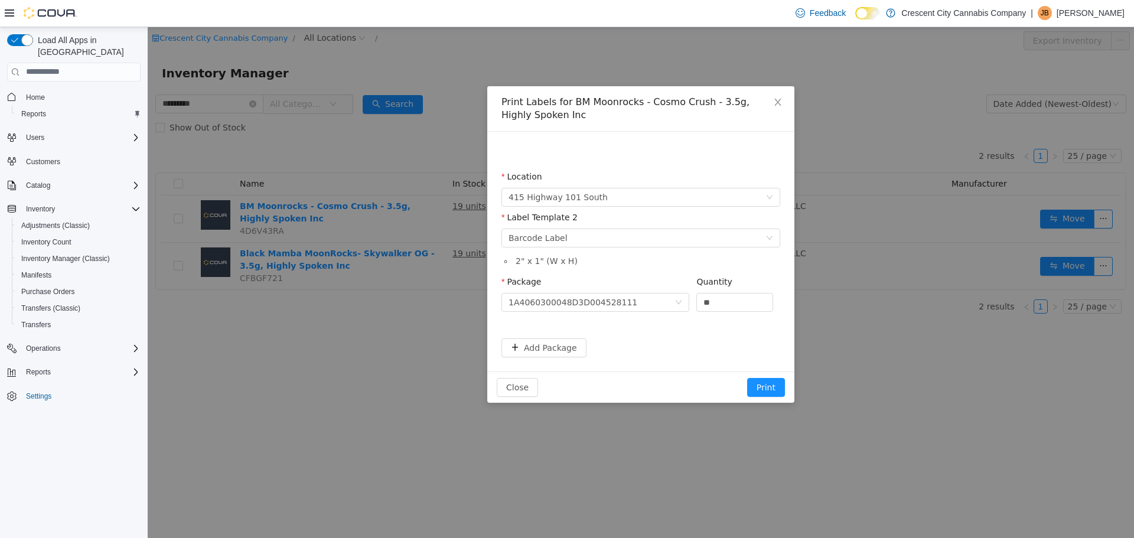
click at [917, 51] on div "Print Labels for BM Moonrocks - Cosmo Crush - 3.5g, Highly Spoken Inc Location …" at bounding box center [641, 282] width 986 height 511
click at [773, 105] on span "Close" at bounding box center [777, 102] width 33 height 33
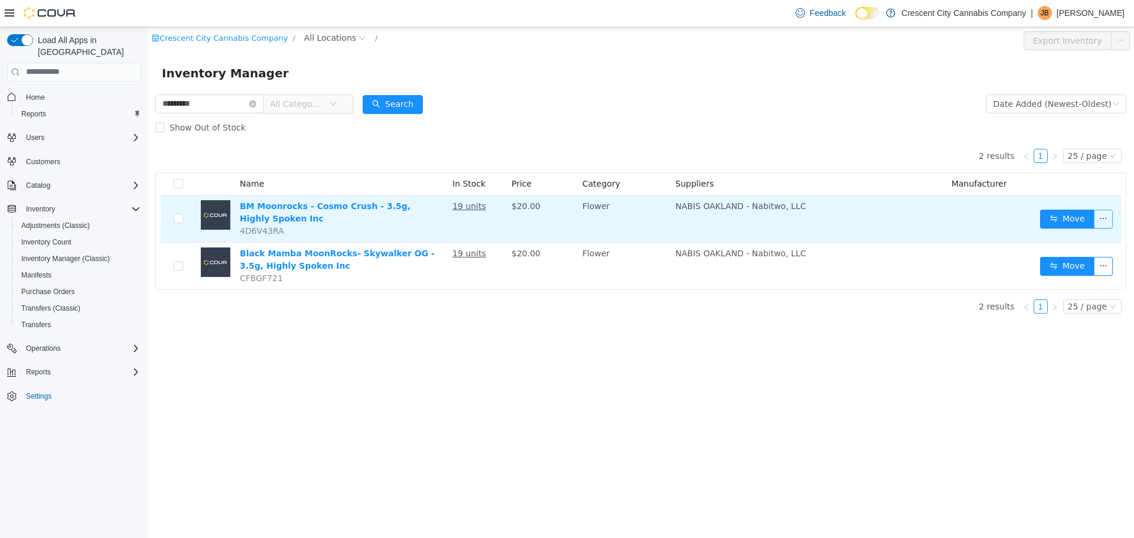
click at [1105, 220] on button "button" at bounding box center [1103, 218] width 19 height 19
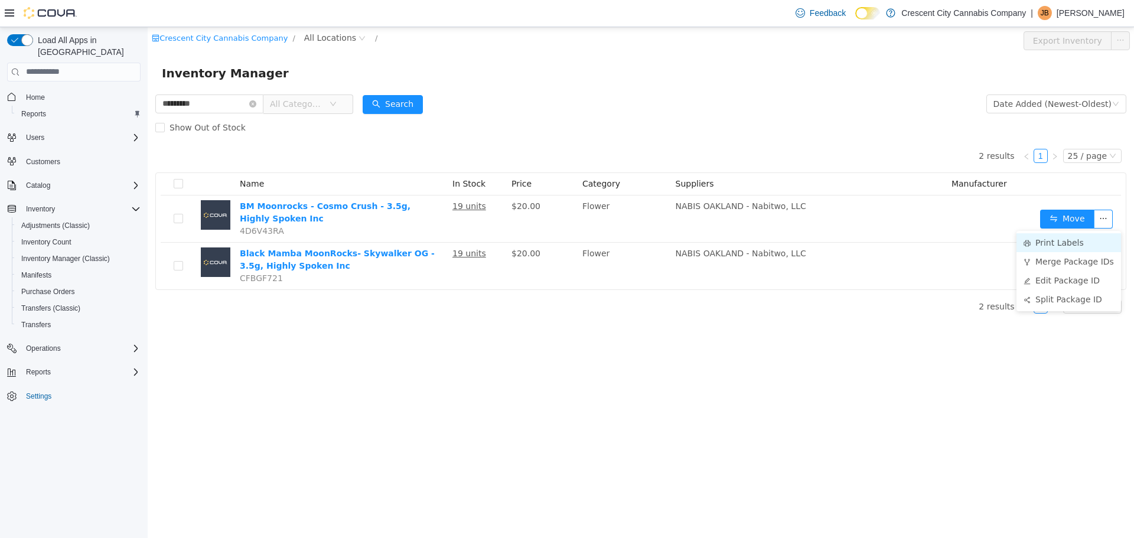
click at [1060, 241] on li "Print Labels" at bounding box center [1069, 242] width 105 height 19
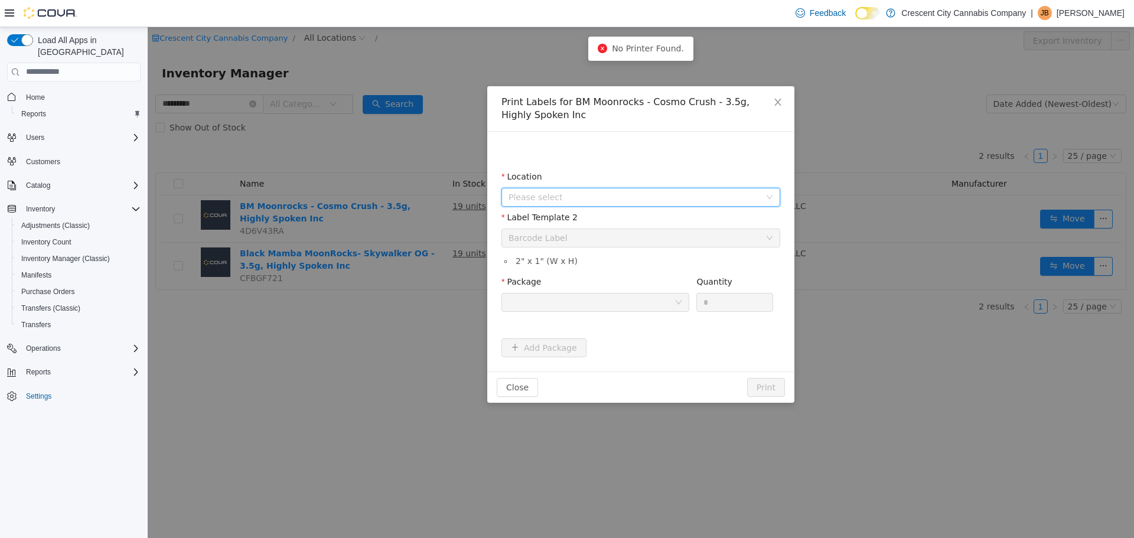
click at [630, 191] on span "Please select" at bounding box center [635, 197] width 252 height 12
click at [640, 44] on span "No Printer Found." at bounding box center [648, 47] width 72 height 9
click at [777, 105] on icon "icon: close" at bounding box center [777, 101] width 9 height 9
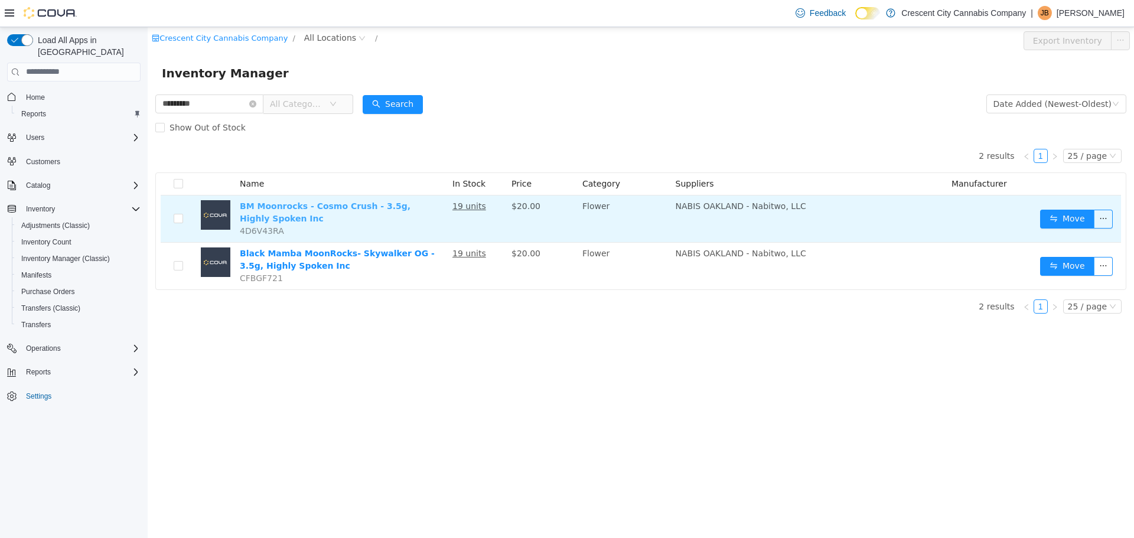
click at [408, 208] on link "BM Moonrocks - Cosmo Crush - 3.5g, Highly Spoken Inc" at bounding box center [325, 212] width 171 height 22
click at [1105, 227] on button "button" at bounding box center [1103, 218] width 19 height 19
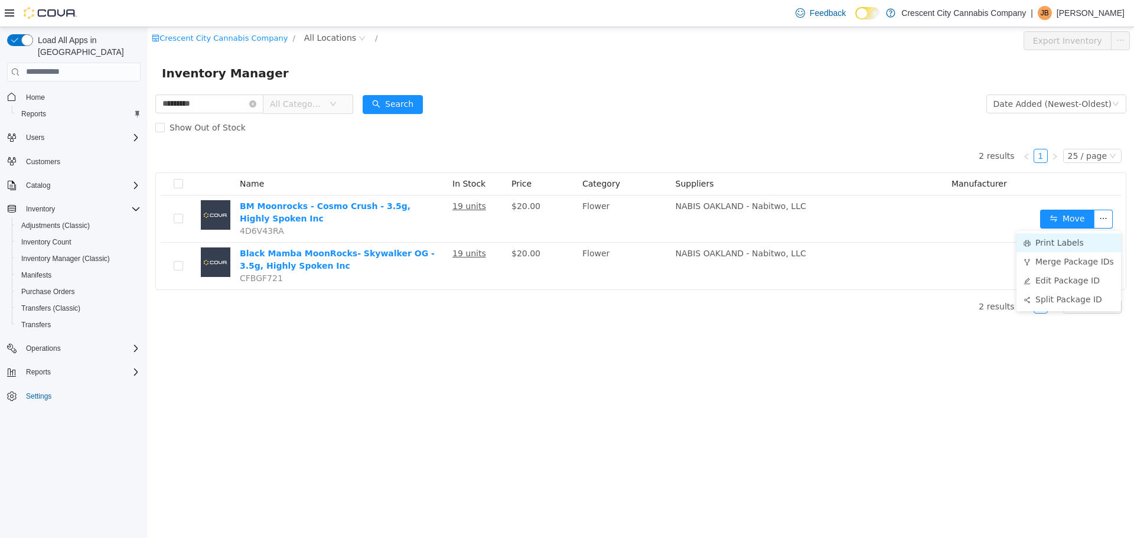
click at [1077, 243] on li "Print Labels" at bounding box center [1069, 242] width 105 height 19
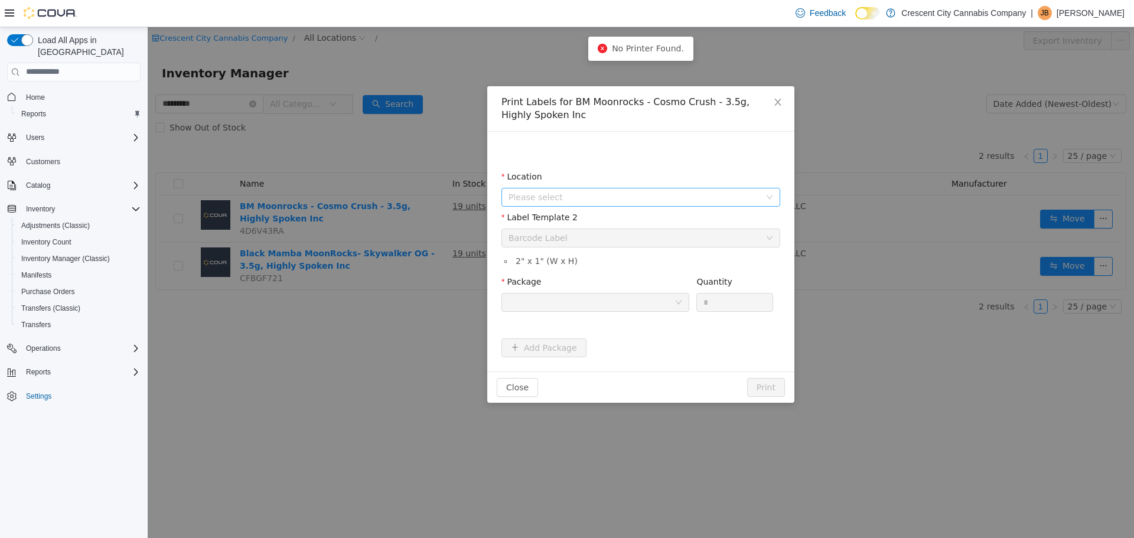
click at [587, 198] on span "Please select" at bounding box center [635, 197] width 252 height 12
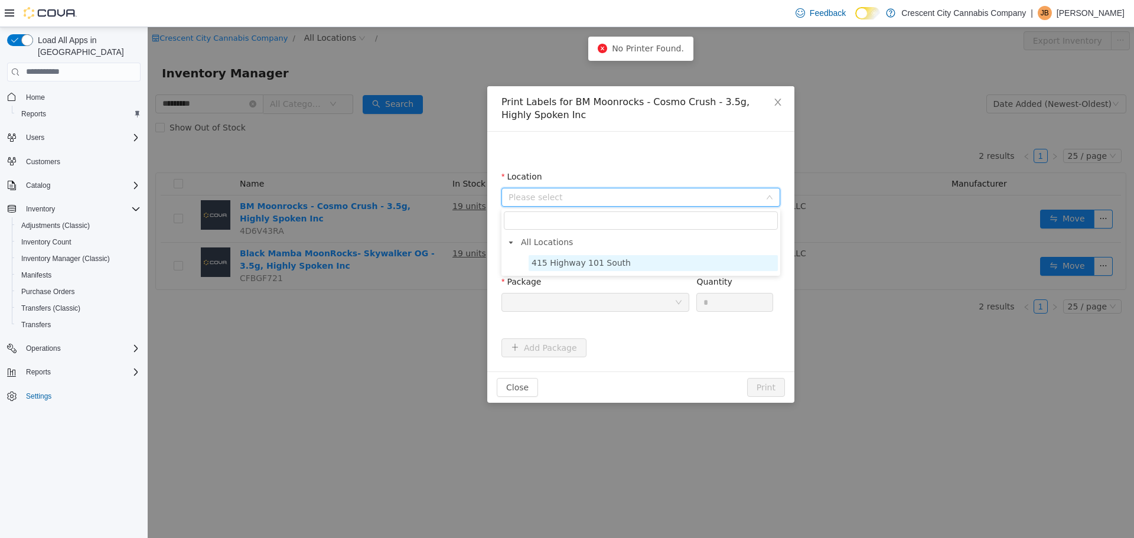
click at [561, 256] on span "415 Highway 101 South" at bounding box center [653, 263] width 249 height 16
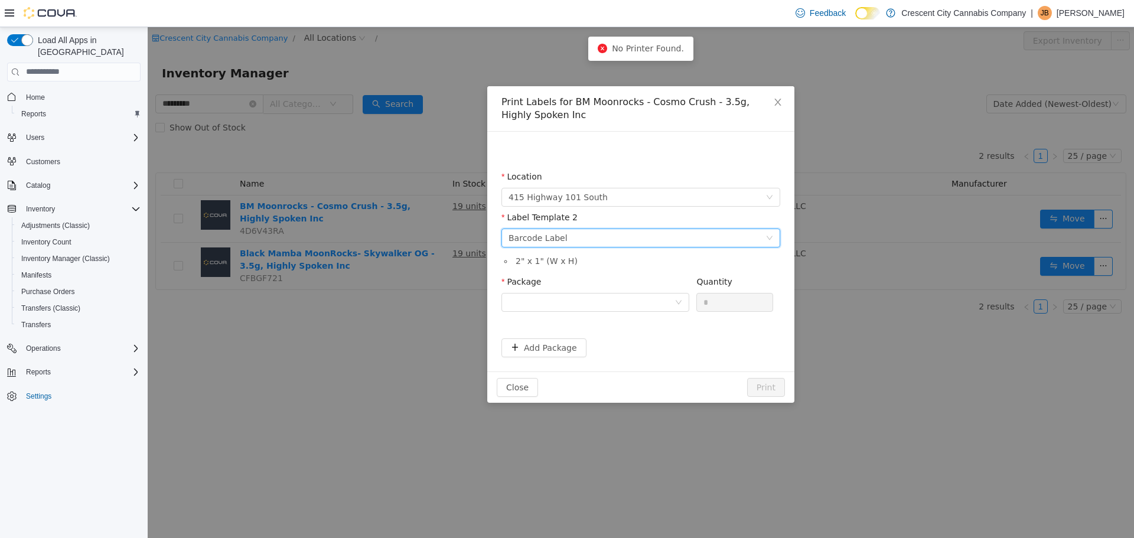
click at [558, 241] on div "Barcode Label" at bounding box center [538, 238] width 59 height 18
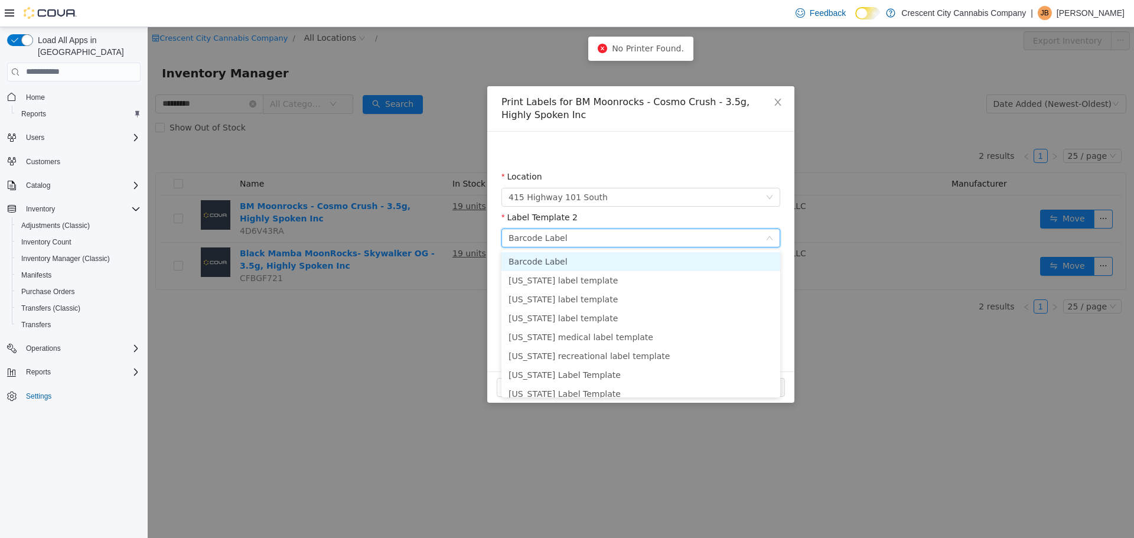
click at [558, 241] on div "Barcode Label" at bounding box center [538, 238] width 59 height 18
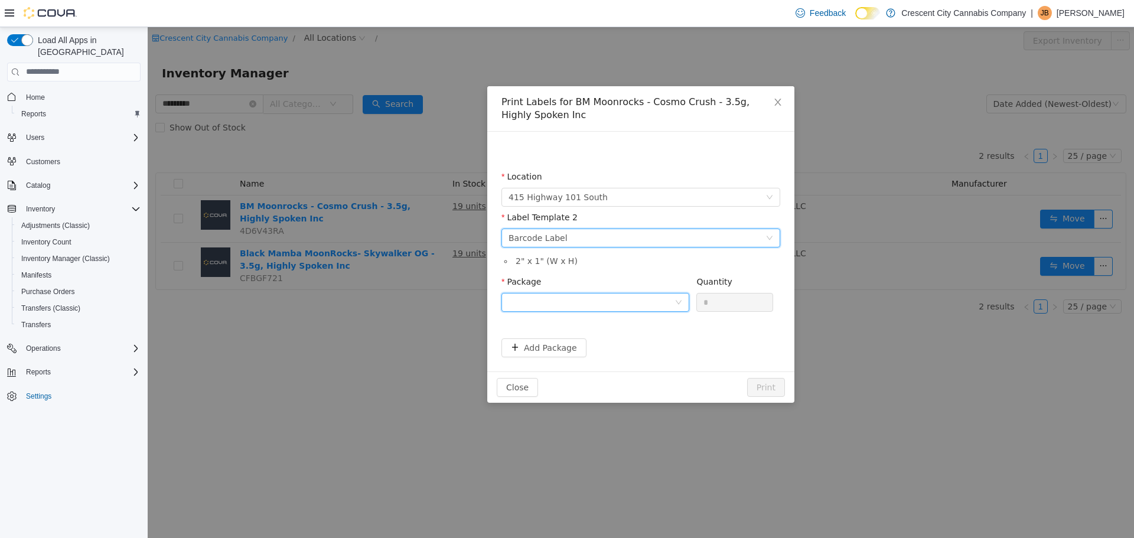
click at [571, 304] on div at bounding box center [592, 302] width 166 height 18
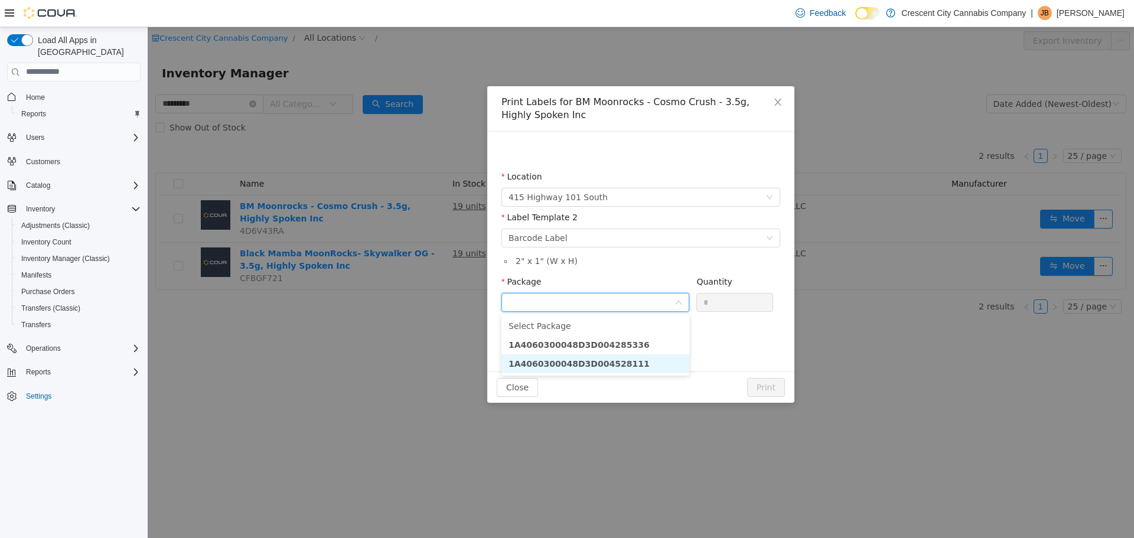
click at [590, 360] on strong "1A4060300048D3D004528111" at bounding box center [579, 363] width 141 height 9
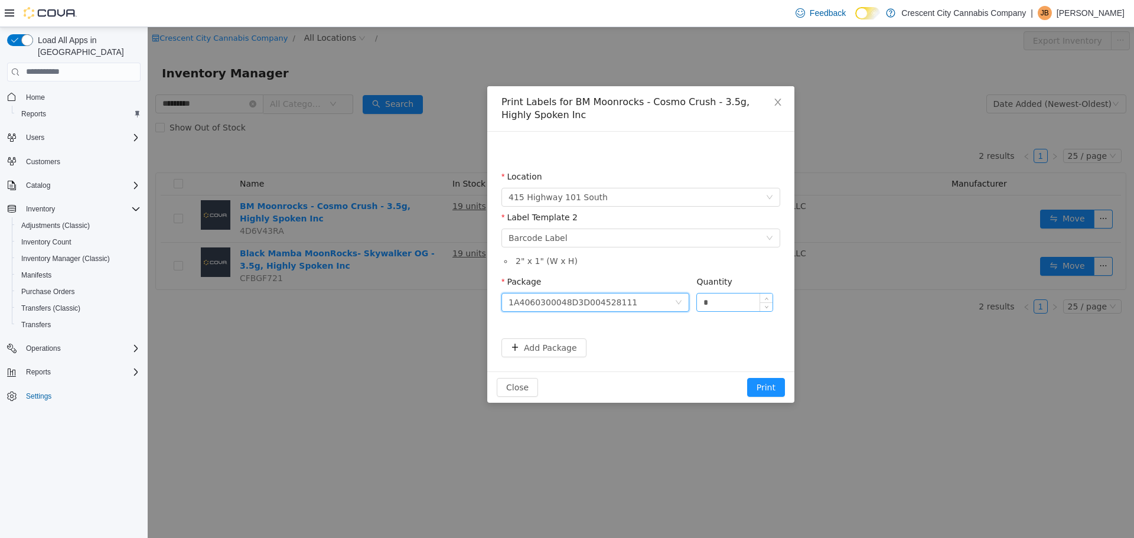
click at [706, 308] on input "*" at bounding box center [735, 302] width 76 height 18
click at [721, 302] on input "*" at bounding box center [735, 302] width 76 height 18
type input "**"
click at [747, 377] on button "Print" at bounding box center [766, 386] width 38 height 19
click at [766, 382] on button "Print" at bounding box center [766, 386] width 38 height 19
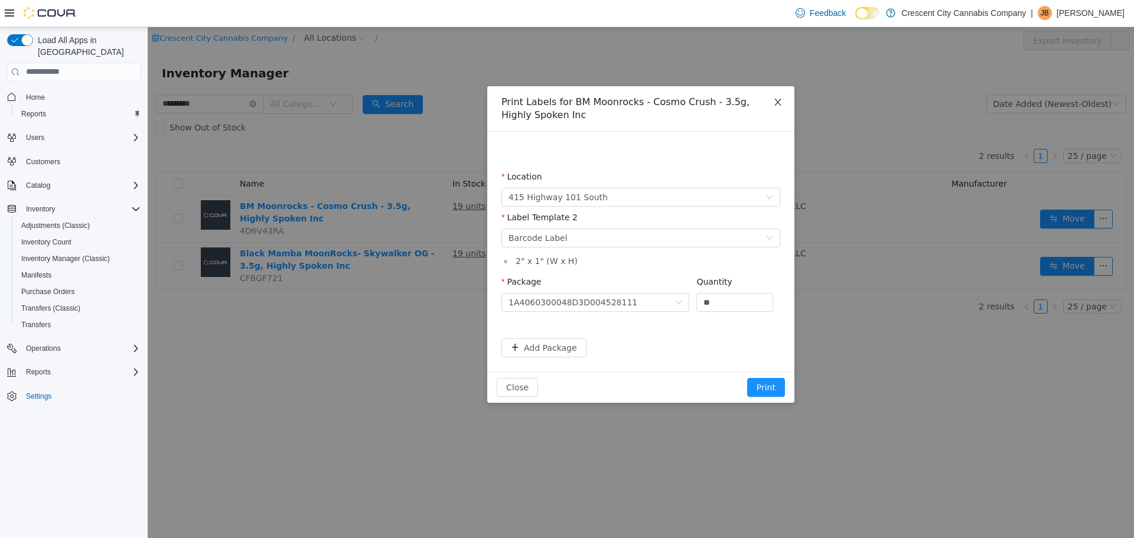
click at [774, 105] on icon "icon: close" at bounding box center [777, 101] width 9 height 9
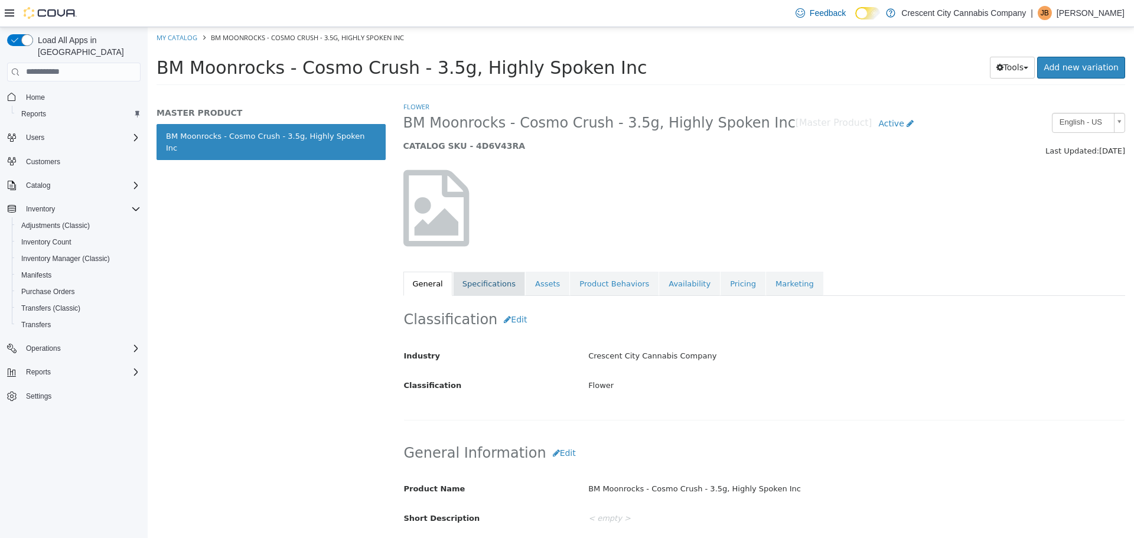
click at [493, 272] on link "Specifications" at bounding box center [489, 283] width 72 height 25
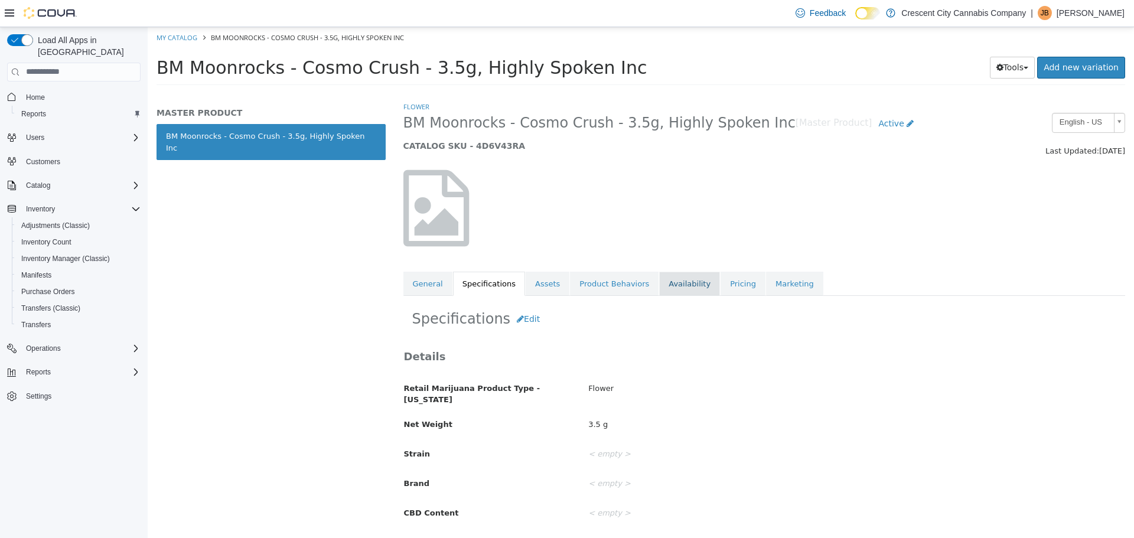
click at [659, 278] on link "Availability" at bounding box center [689, 283] width 61 height 25
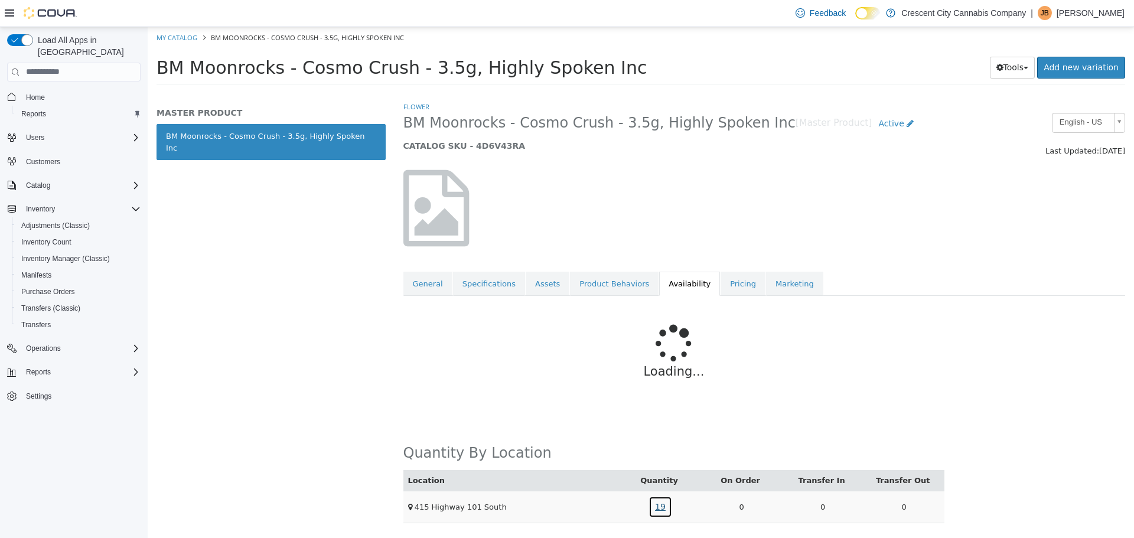
click at [660, 507] on link "19" at bounding box center [661, 507] width 24 height 22
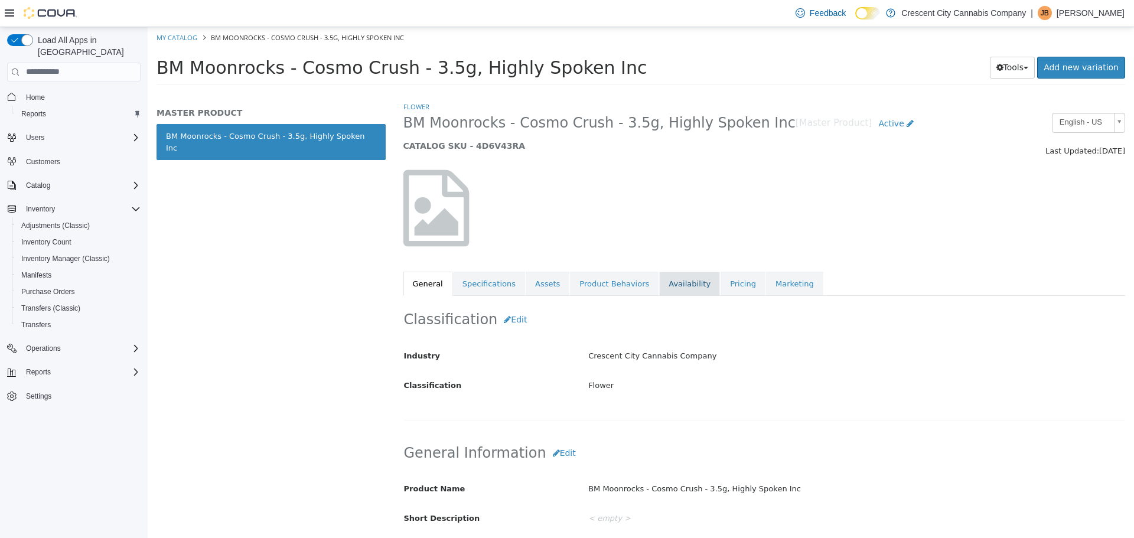
click at [660, 290] on link "Availability" at bounding box center [689, 283] width 61 height 25
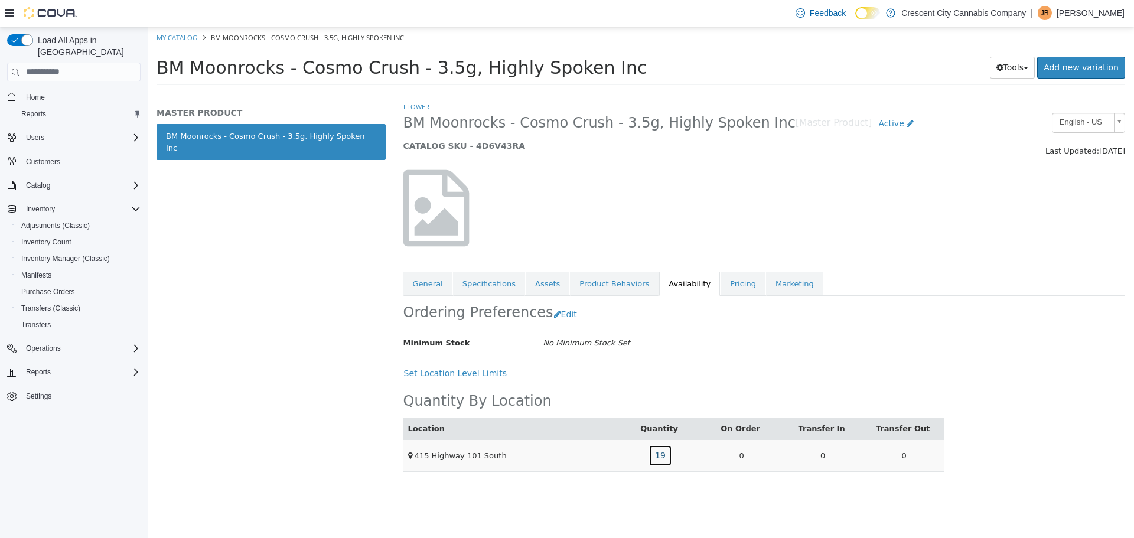
click at [662, 449] on link "19" at bounding box center [661, 455] width 24 height 22
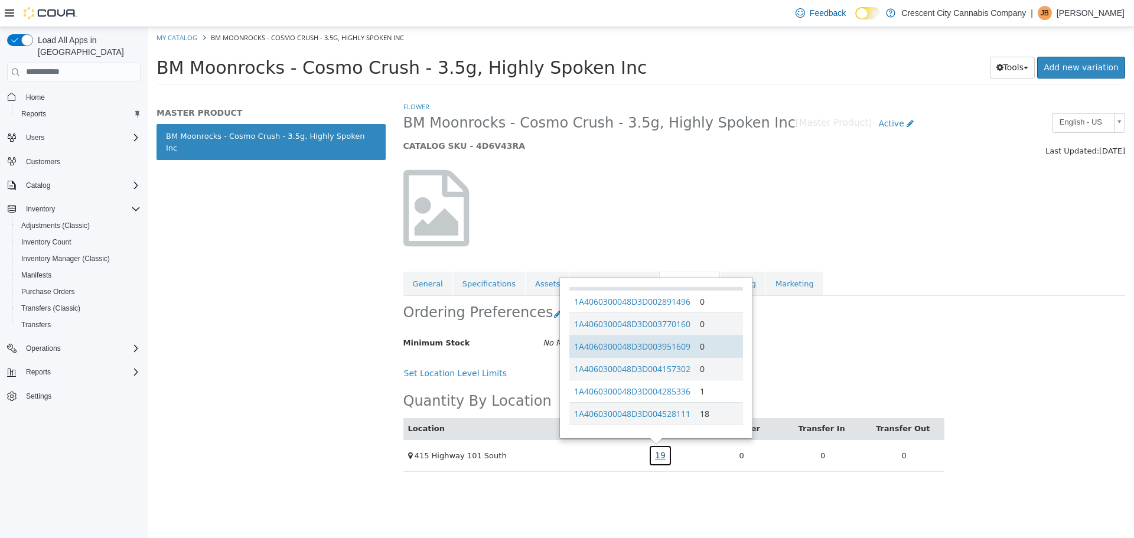
scroll to position [28, 0]
